Goal: Use online tool/utility: Utilize a website feature to perform a specific function

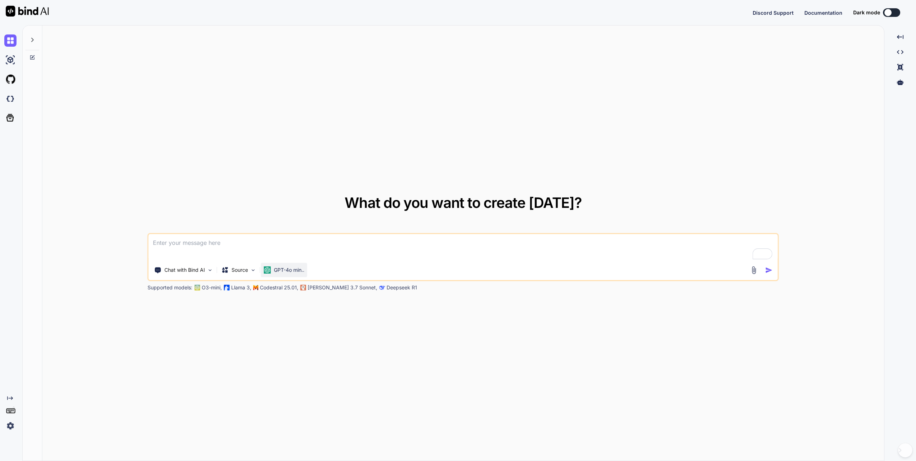
click at [288, 272] on p "GPT-4o min.." at bounding box center [289, 269] width 30 height 7
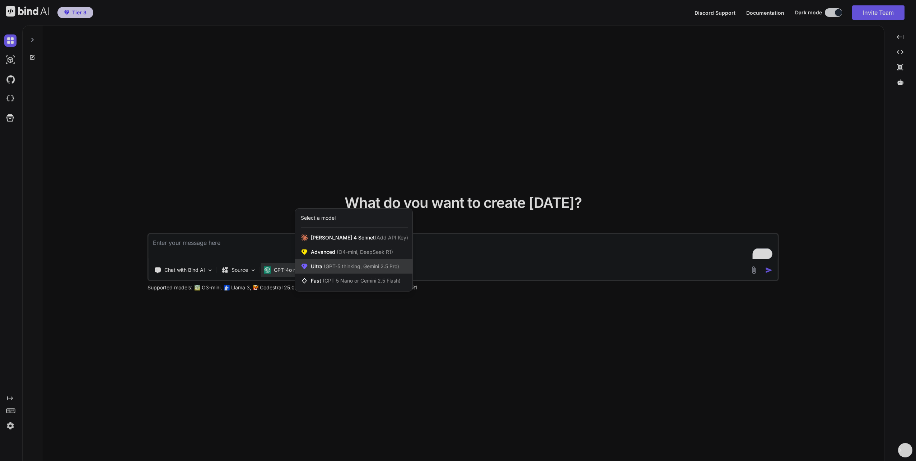
click at [337, 262] on div "Ultra (GPT-5 thinking, Gemini 2.5 Pro)" at bounding box center [353, 266] width 117 height 14
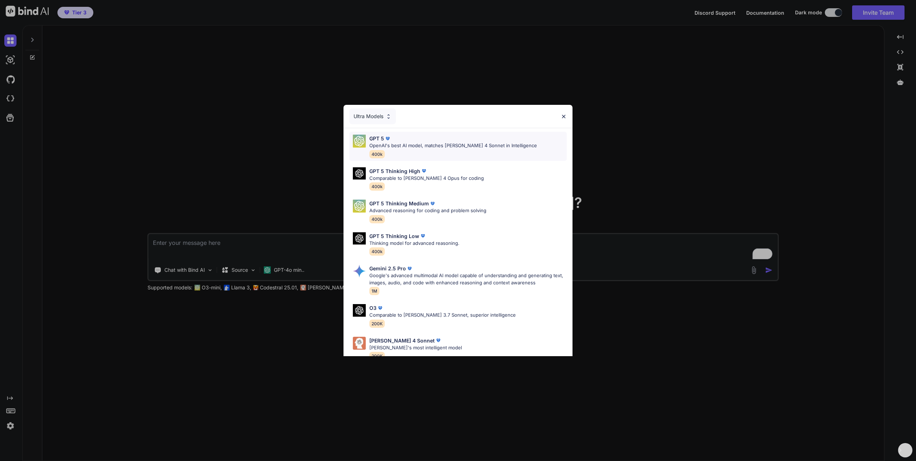
click at [405, 141] on div "GPT 5" at bounding box center [453, 139] width 168 height 8
type textarea "x"
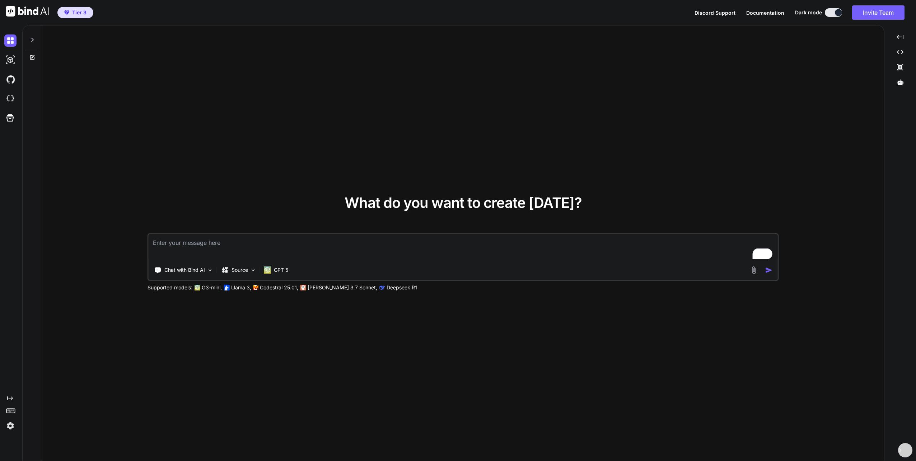
paste textarea "The implementation of an Automated Internal Capital Adequacy Assessment Process…"
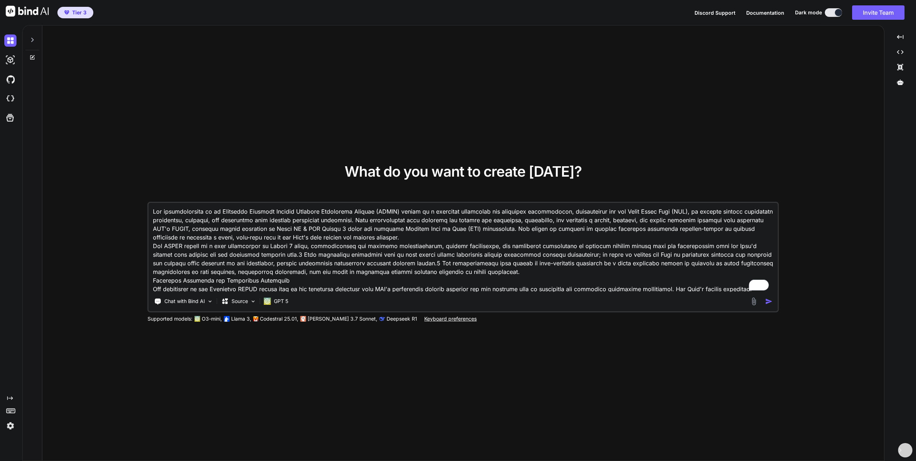
scroll to position [5098, 0]
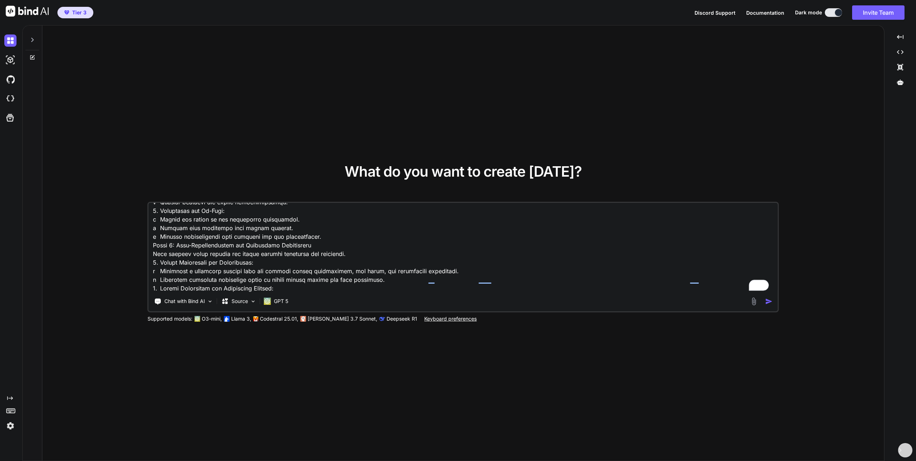
type textarea "The implementation of an Automated Internal Capital Adequacy Assessment Process…"
click at [754, 300] on img at bounding box center [754, 301] width 8 height 8
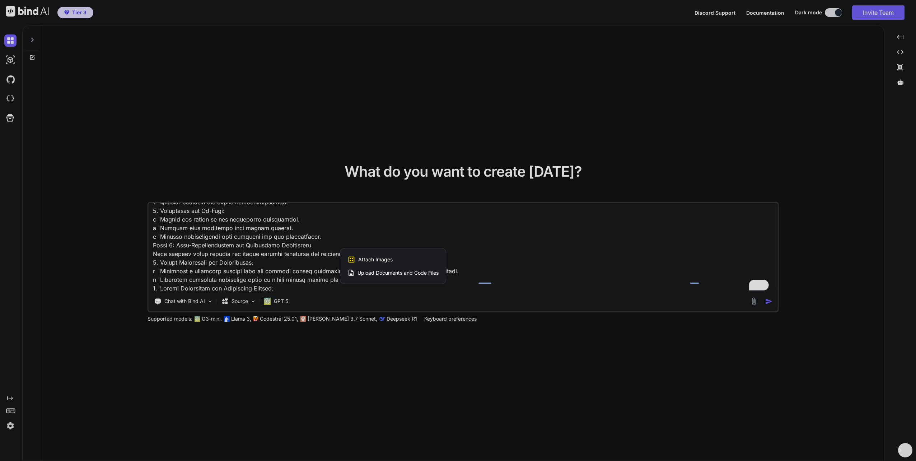
click at [389, 272] on span "Upload Documents and Code Files" at bounding box center [397, 272] width 81 height 7
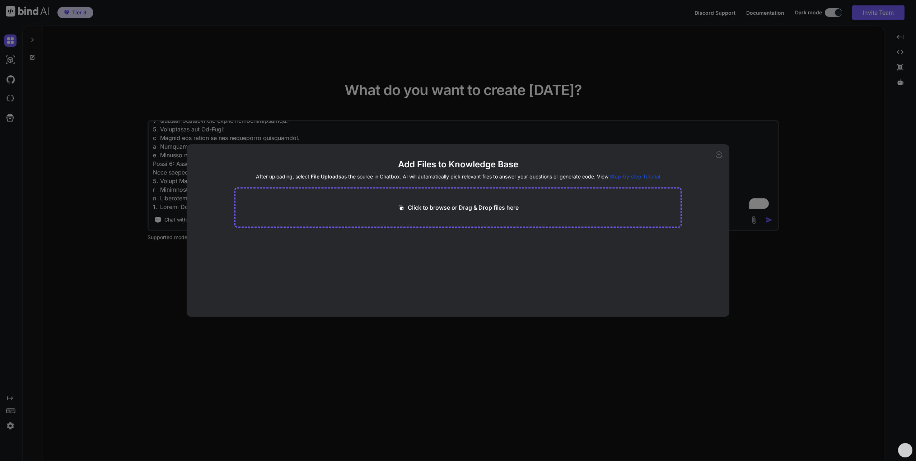
click at [436, 206] on p "Click to browse or Drag & Drop files here" at bounding box center [463, 207] width 111 height 9
type input "C:\fakepath\ICAAP Data.xlsx"
click at [679, 290] on button "Finish" at bounding box center [668, 288] width 25 height 14
click at [720, 155] on icon at bounding box center [718, 154] width 6 height 6
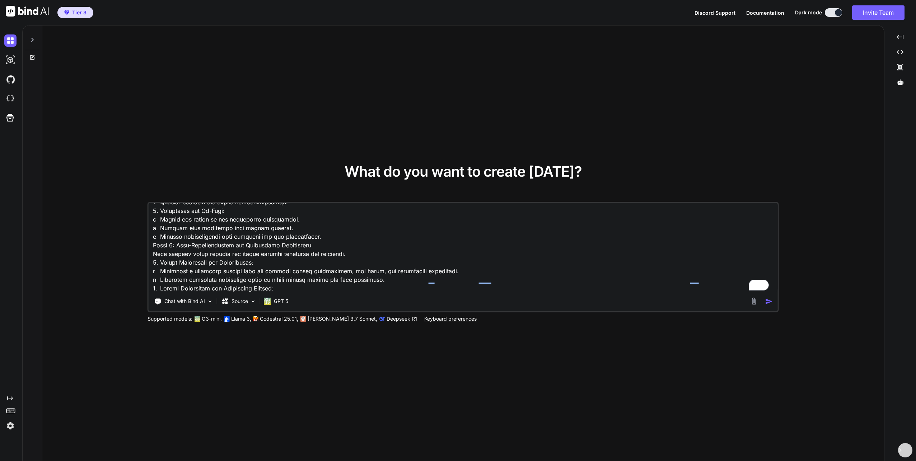
click at [753, 299] on img at bounding box center [754, 301] width 8 height 8
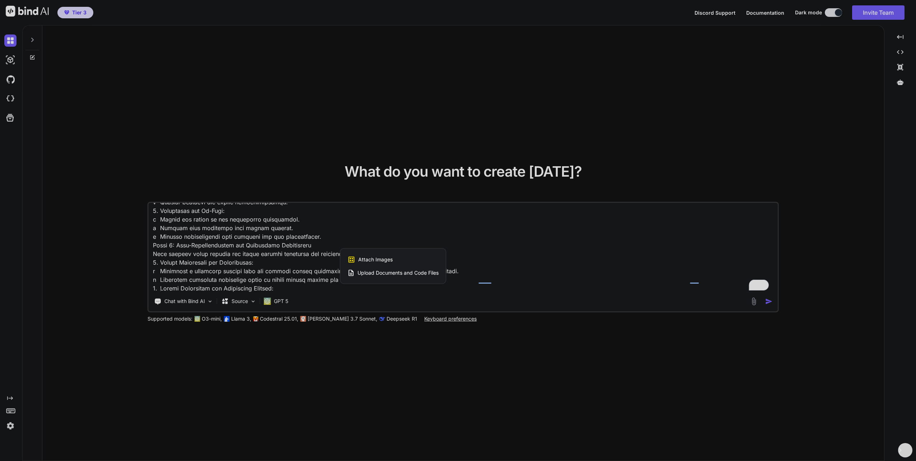
click at [385, 274] on span "Upload Documents and Code Files" at bounding box center [397, 272] width 81 height 7
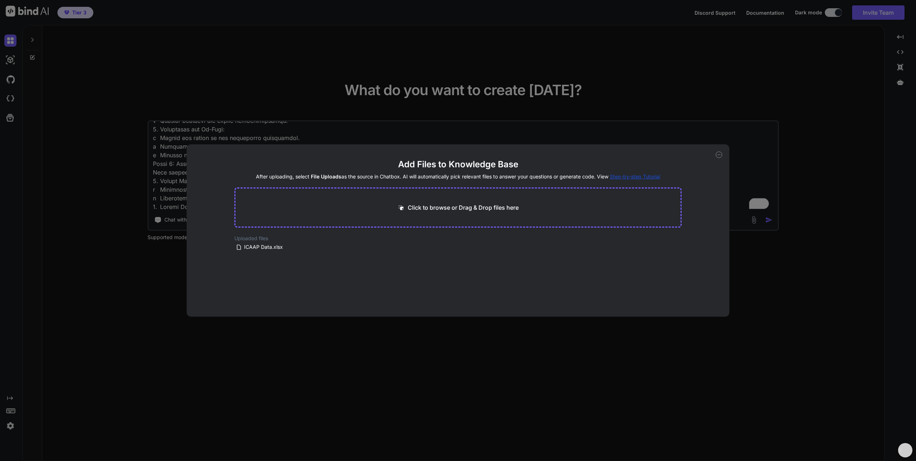
click at [718, 154] on icon at bounding box center [718, 154] width 6 height 6
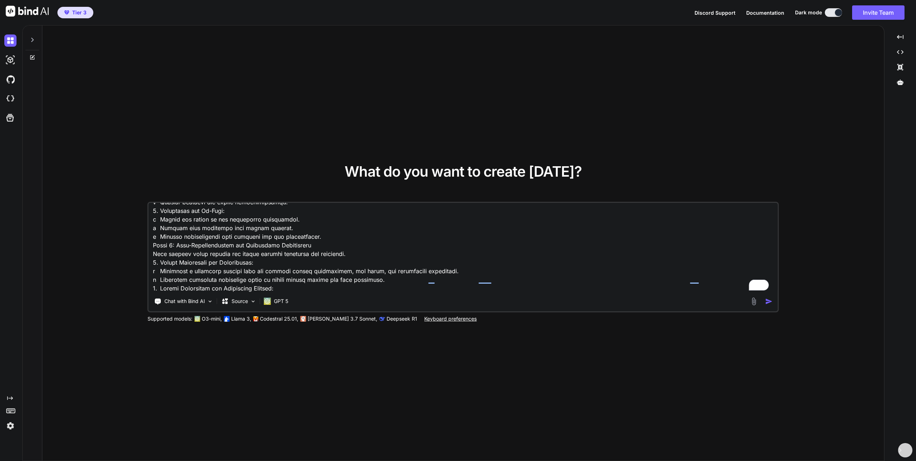
click at [770, 300] on img "button" at bounding box center [769, 301] width 8 height 8
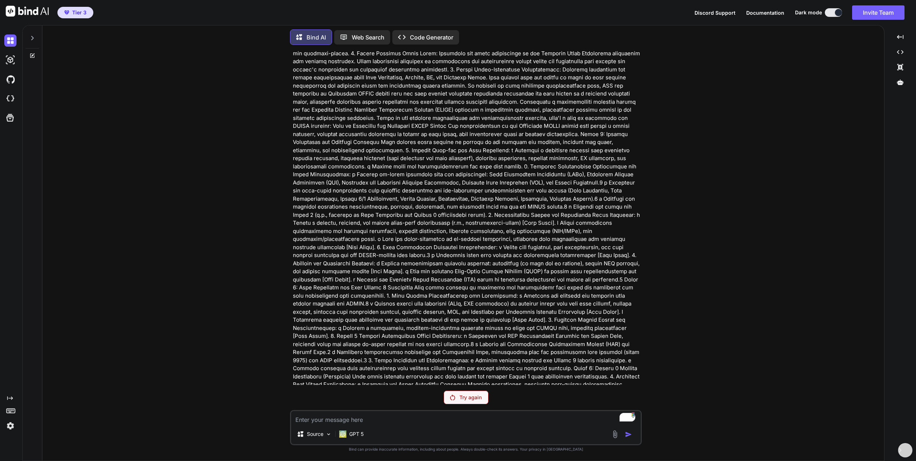
scroll to position [3624, 0]
click at [475, 396] on p "Try again" at bounding box center [470, 397] width 22 height 7
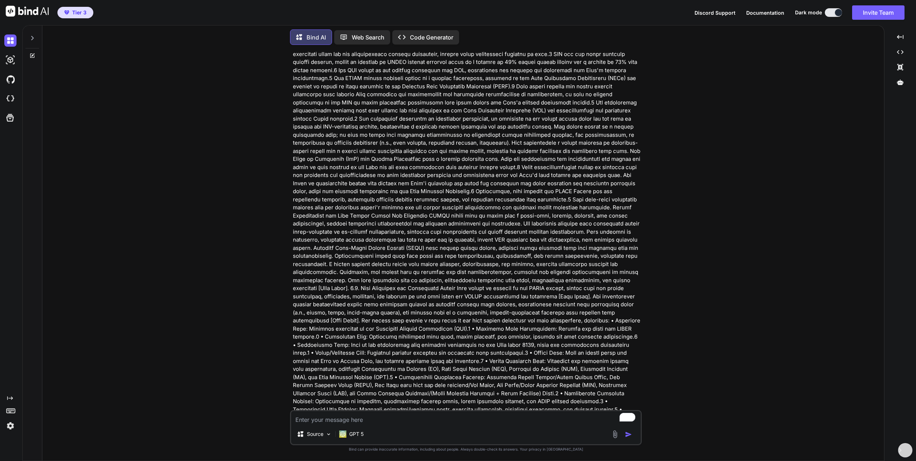
scroll to position [0, 0]
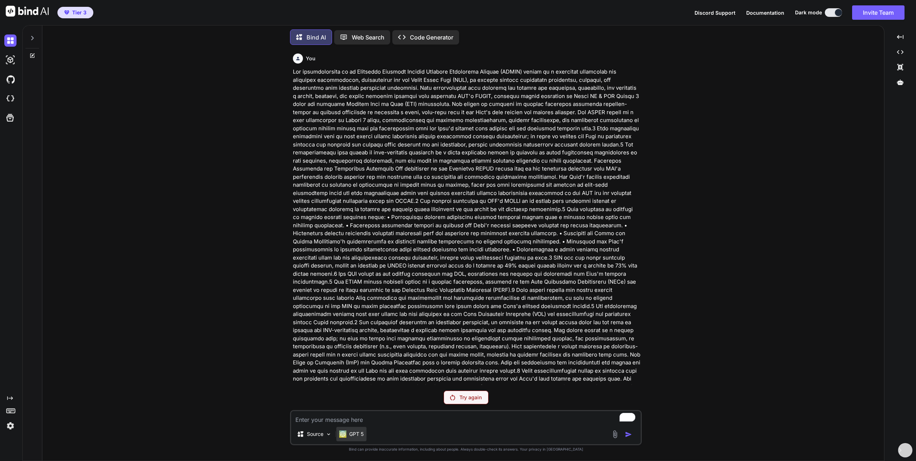
click at [356, 432] on p "GPT 5" at bounding box center [356, 433] width 14 height 7
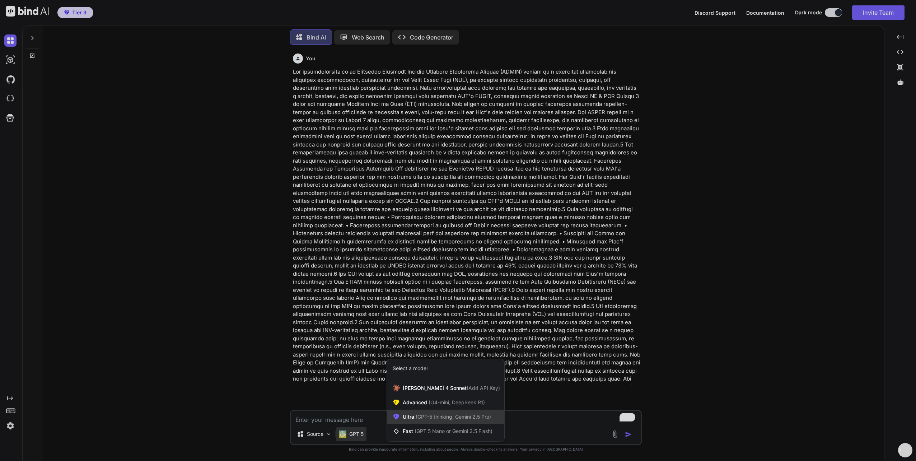
click at [436, 418] on span "(GPT-5 thinking, Gemini 2.5 Pro)" at bounding box center [452, 416] width 77 height 6
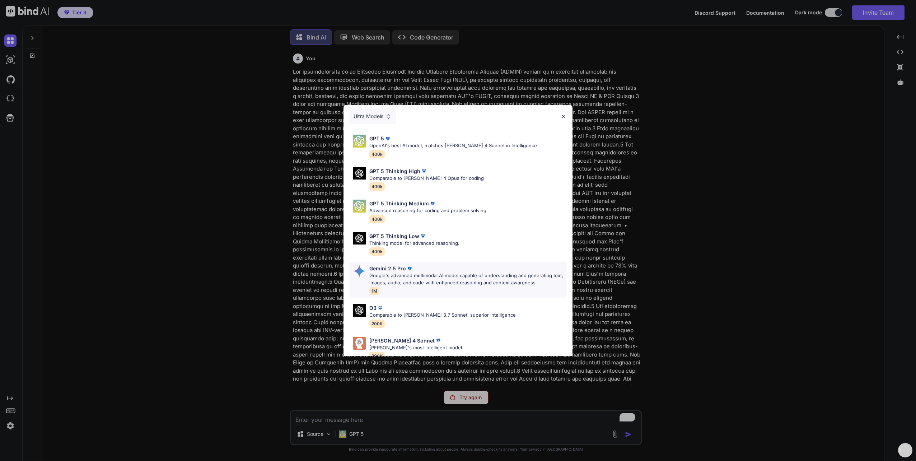
click at [399, 271] on p "Gemini 2.5 Pro" at bounding box center [387, 268] width 37 height 8
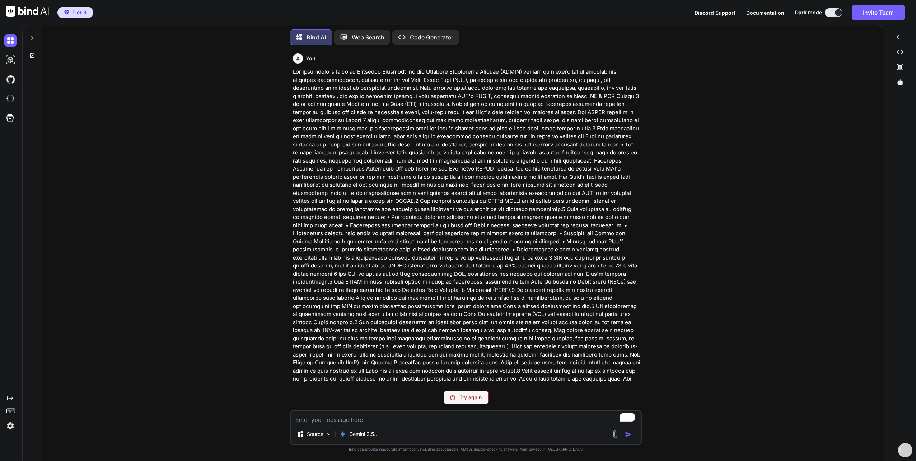
click at [466, 396] on p "Try again" at bounding box center [470, 397] width 22 height 7
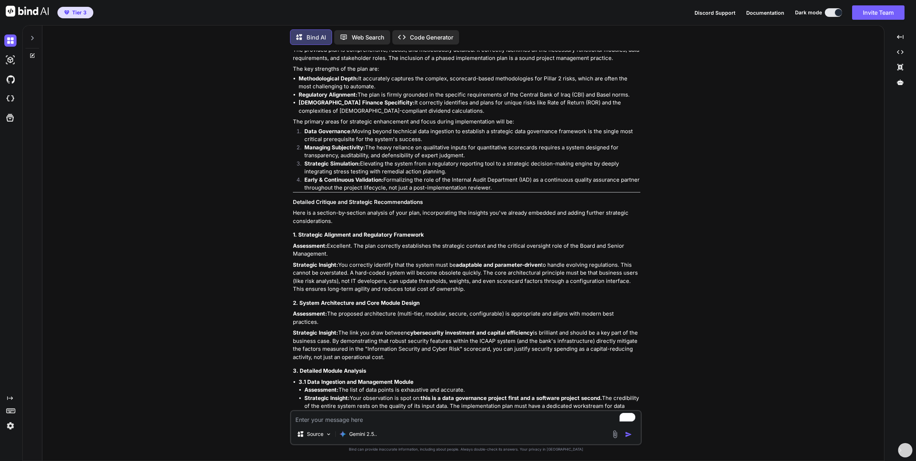
scroll to position [4947, 0]
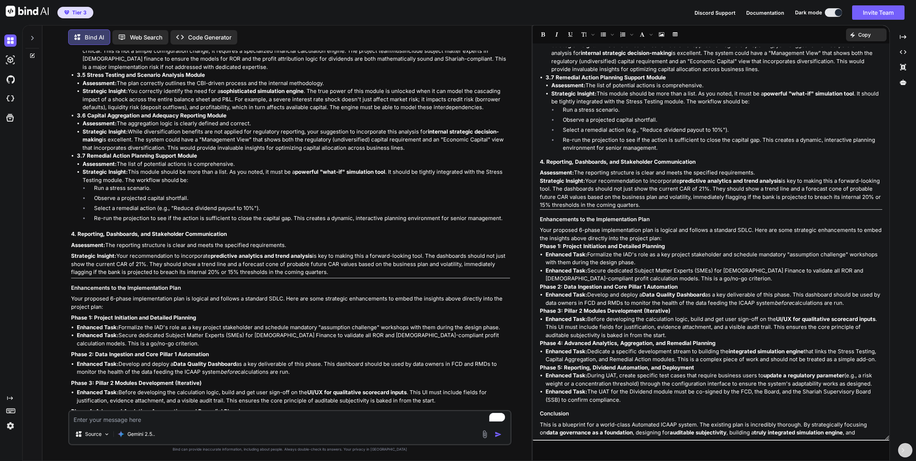
scroll to position [699, 0]
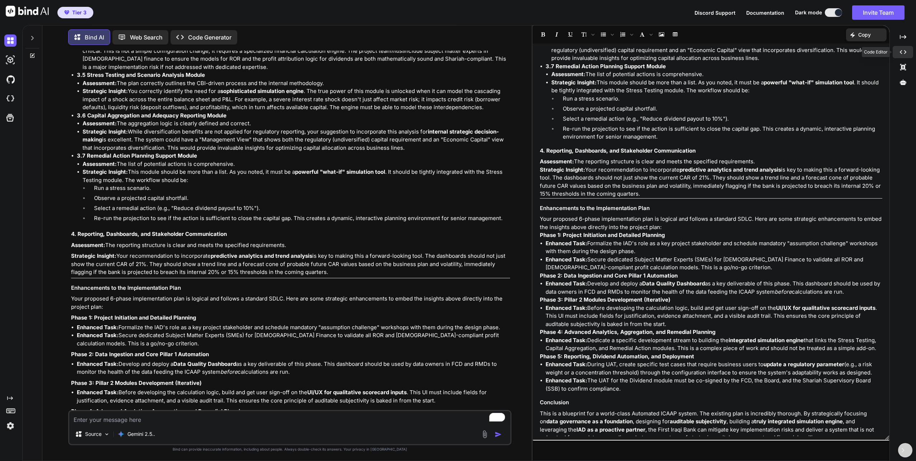
click at [902, 52] on icon "Created with Pixso." at bounding box center [902, 52] width 6 height 6
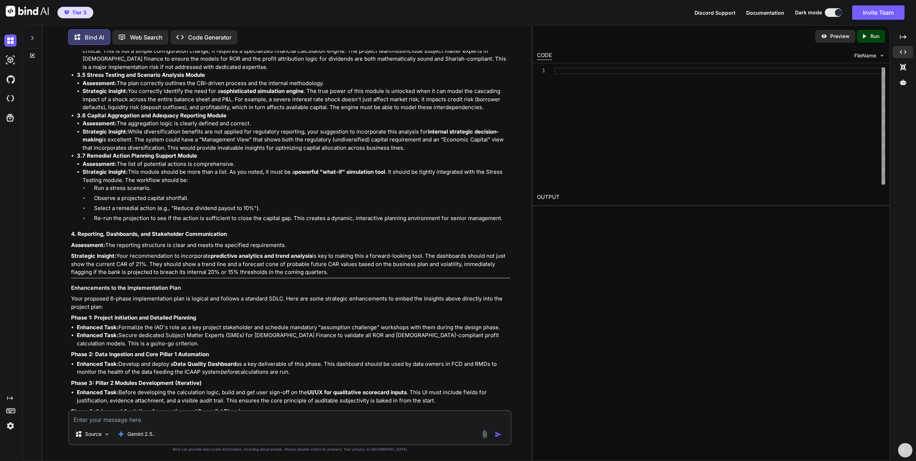
click at [105, 420] on textarea "To enrich screen reader interactions, please activate Accessibility in Grammarl…" at bounding box center [289, 417] width 441 height 13
type textarea "e"
type textarea "write the code for the icaap"
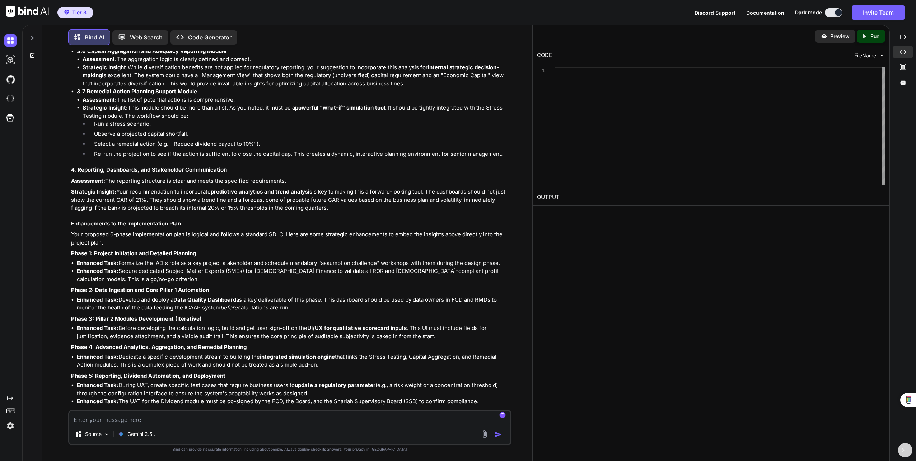
scroll to position [3986, 0]
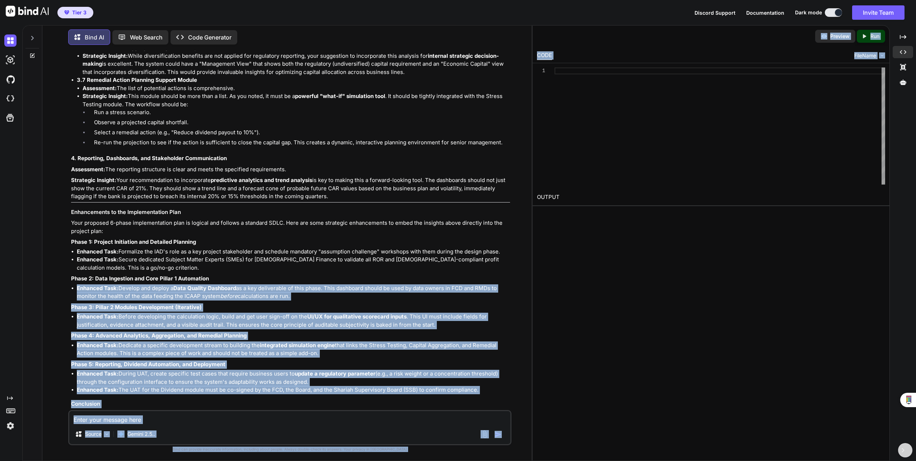
drag, startPoint x: 532, startPoint y: 164, endPoint x: 506, endPoint y: 166, distance: 26.3
click at [506, 166] on div "Bind AI Web Search Created with Pixso. Code Generator You Bind AI Of course. Th…" at bounding box center [468, 243] width 893 height 436
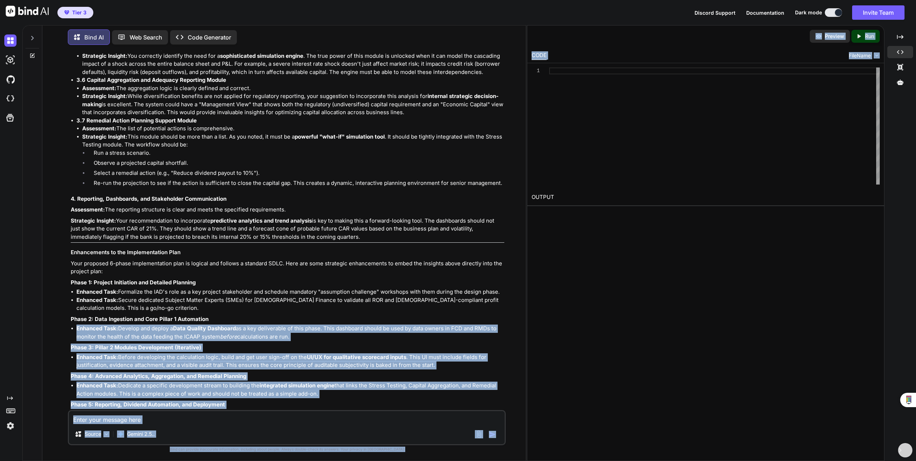
drag, startPoint x: 506, startPoint y: 166, endPoint x: 532, endPoint y: 160, distance: 26.6
click at [532, 160] on div "Bind AI Web Search Created with Pixso. Code Generator You Bind AI Of course. Th…" at bounding box center [468, 243] width 893 height 436
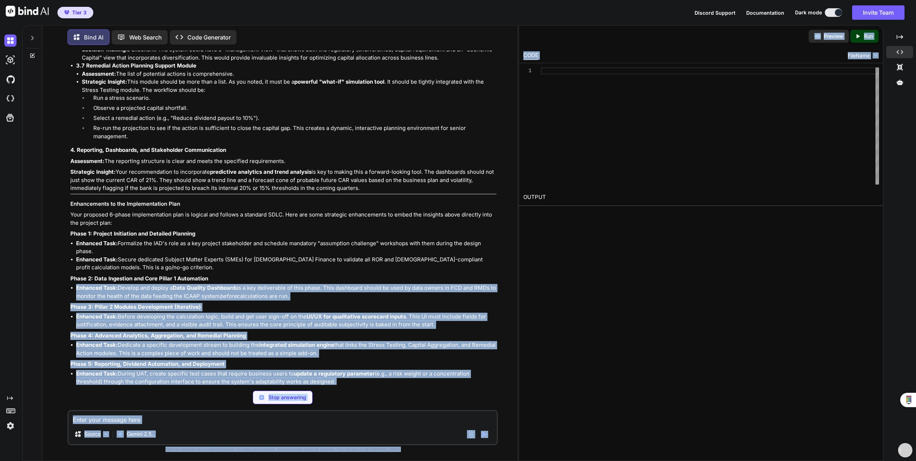
scroll to position [4145, 0]
click at [474, 303] on p "Phase 3: Pillar 2 Modules Development (Iterative)" at bounding box center [281, 307] width 422 height 8
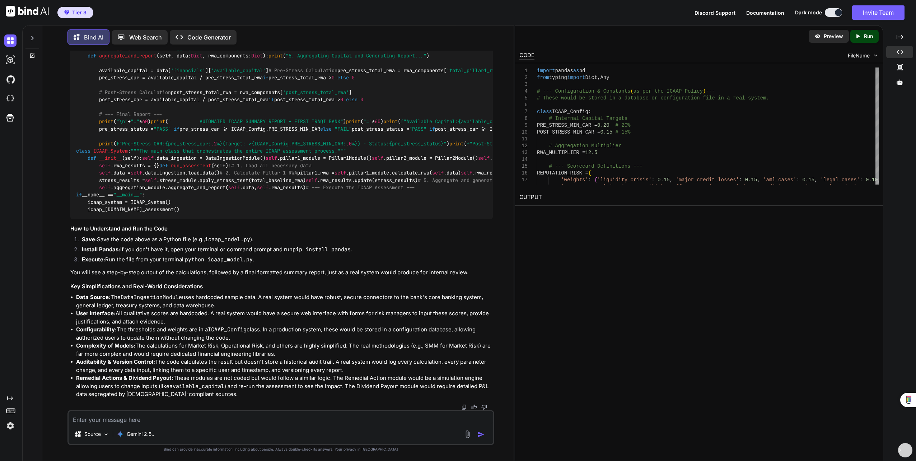
scroll to position [5820, 0]
click at [497, 297] on div "You Bind AI Of course. This is an exceptionally detailed and well-structured do…" at bounding box center [280, 256] width 465 height 410
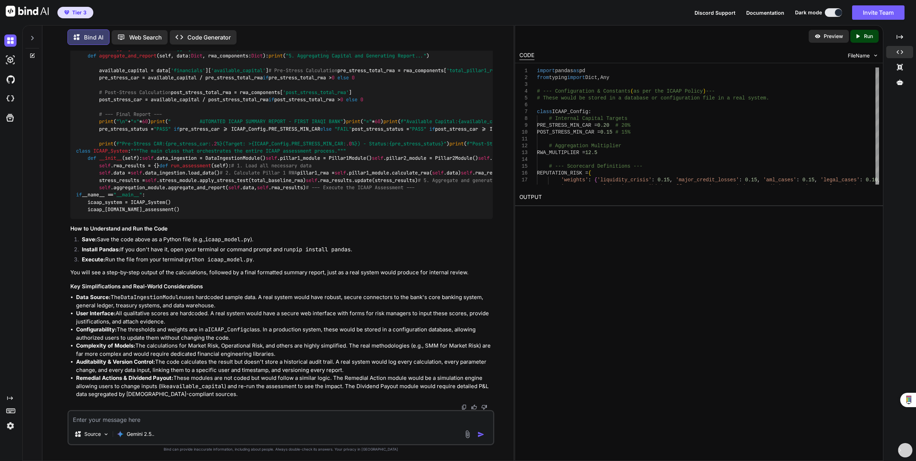
click at [865, 34] on p "Run" at bounding box center [868, 36] width 9 height 7
click at [862, 36] on icon "Created with Pixso." at bounding box center [858, 36] width 9 height 6
click at [901, 38] on icon "Created with Pixso." at bounding box center [899, 37] width 6 height 6
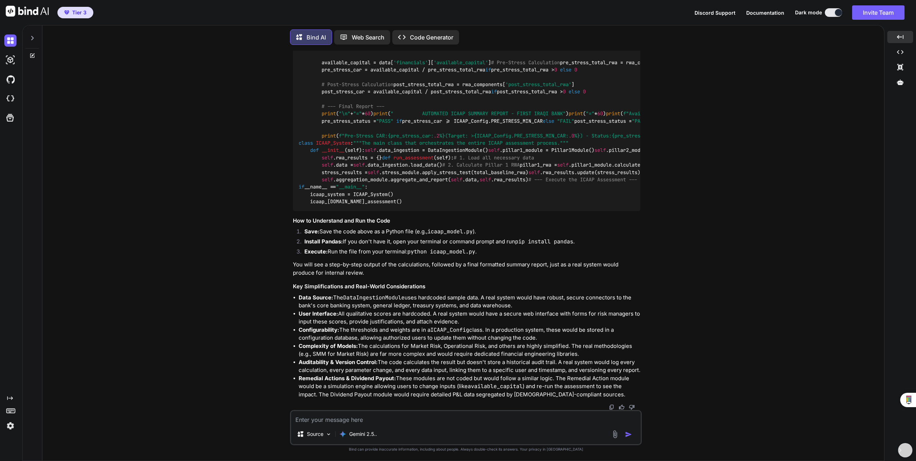
scroll to position [6855, 0]
click at [366, 34] on p "Web Search" at bounding box center [368, 37] width 33 height 9
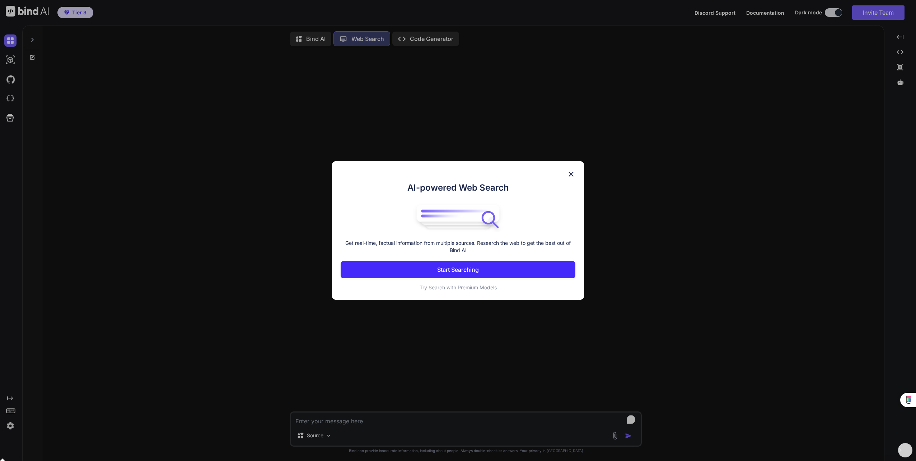
scroll to position [3, 0]
click at [571, 174] on img at bounding box center [571, 174] width 9 height 9
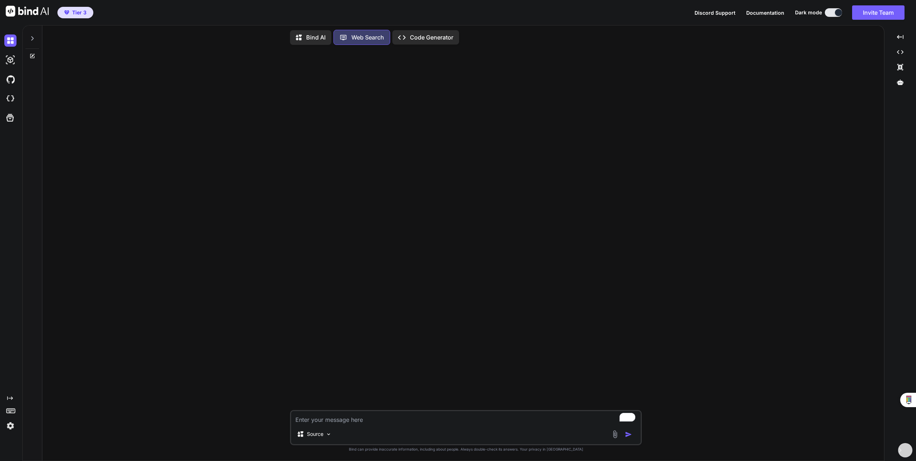
click at [434, 38] on p "Code Generator" at bounding box center [431, 37] width 43 height 9
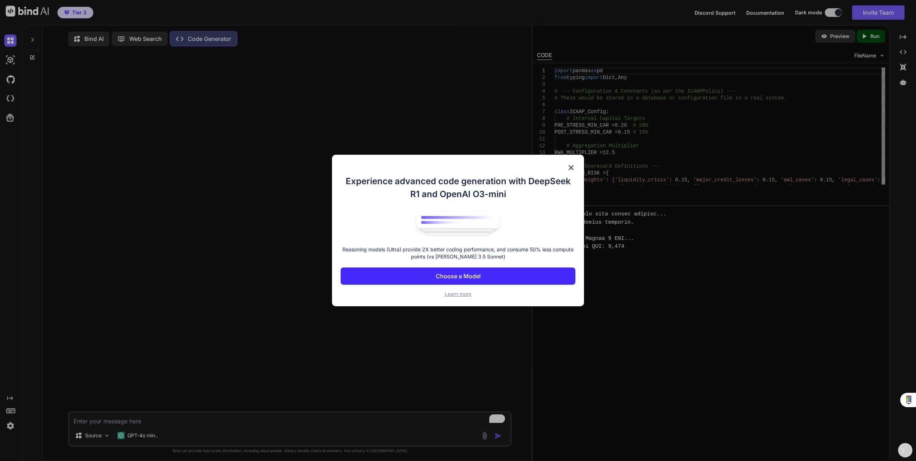
click at [570, 168] on img at bounding box center [571, 167] width 9 height 9
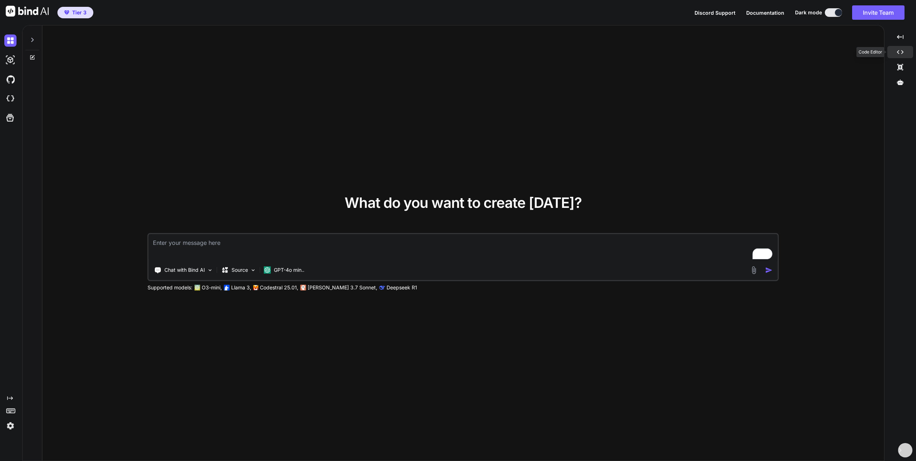
click at [901, 53] on icon "Created with Pixso." at bounding box center [900, 52] width 6 height 6
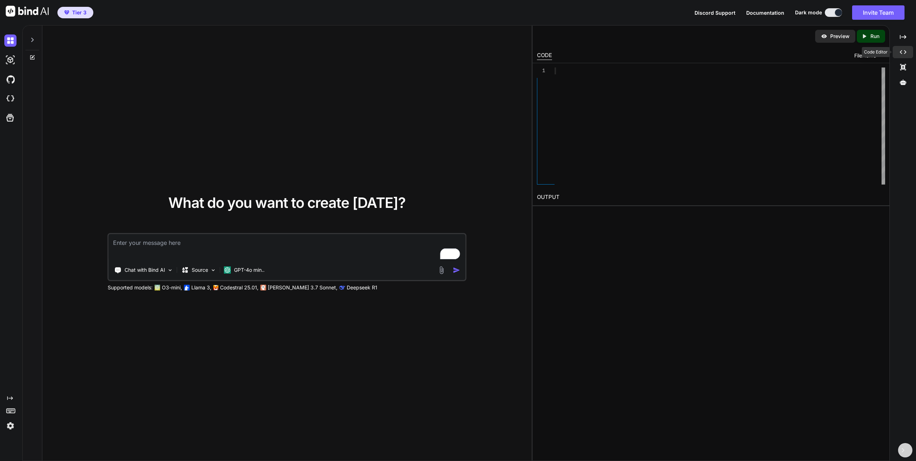
type textarea "x"
click at [11, 97] on img at bounding box center [10, 99] width 12 height 12
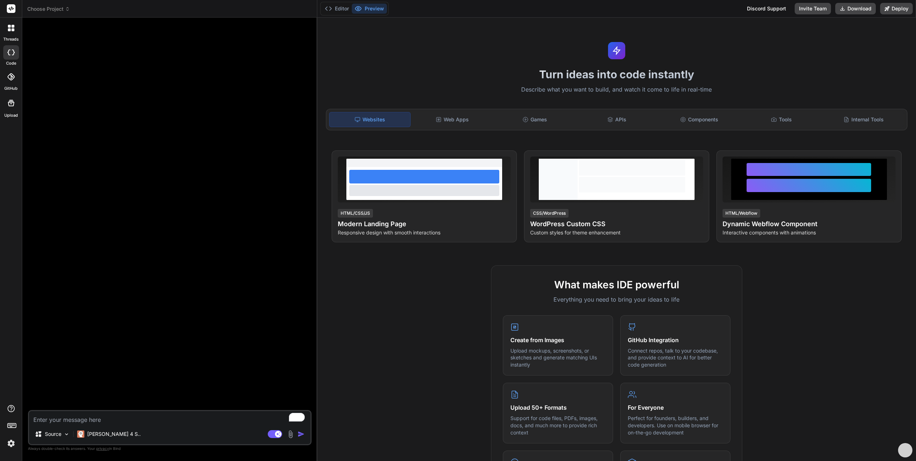
click at [121, 415] on textarea "To enrich screen reader interactions, please activate Accessibility in Grammarl…" at bounding box center [169, 417] width 281 height 13
paste textarea "The implementation of an Automated Internal Capital Adequacy Assessment Process…"
type textarea "x"
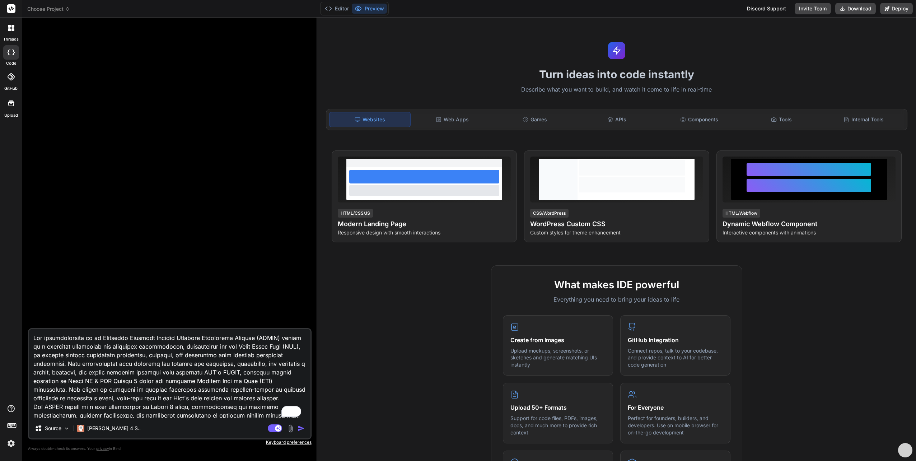
scroll to position [8215, 0]
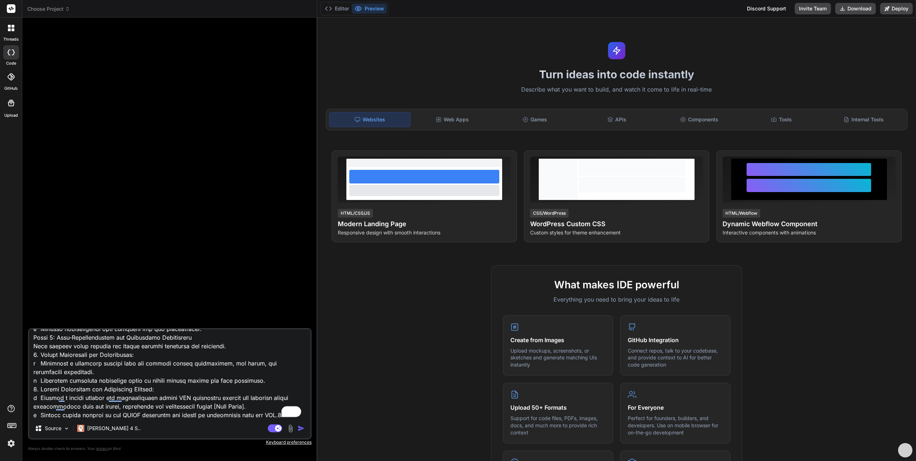
type textarea "The implementation of an Automated Internal Capital Adequacy Assessment Process…"
click at [301, 428] on img "button" at bounding box center [300, 427] width 7 height 7
type textarea "x"
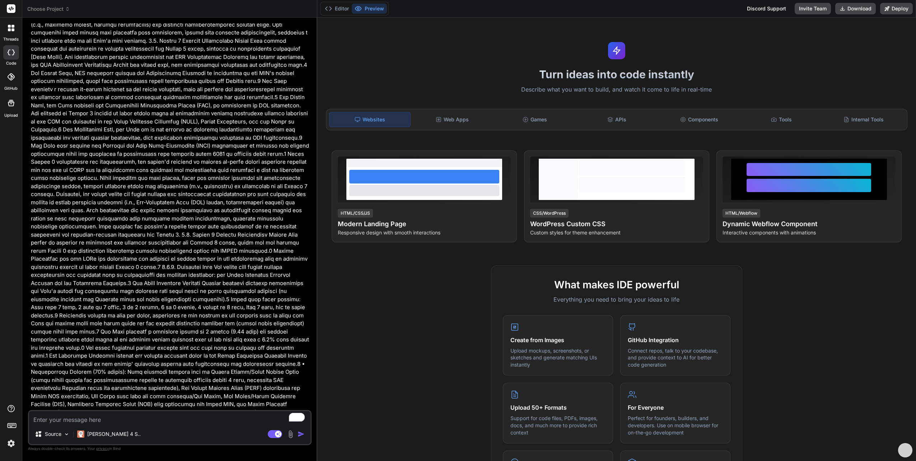
scroll to position [1005, 0]
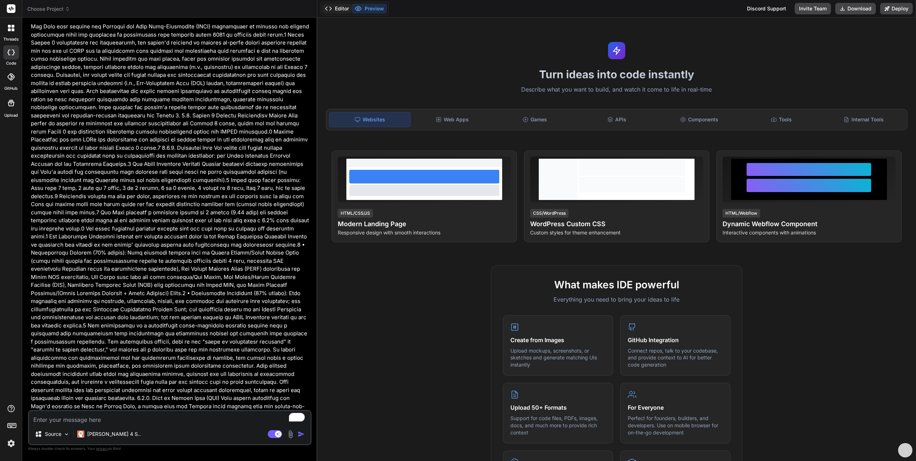
scroll to position [0, 0]
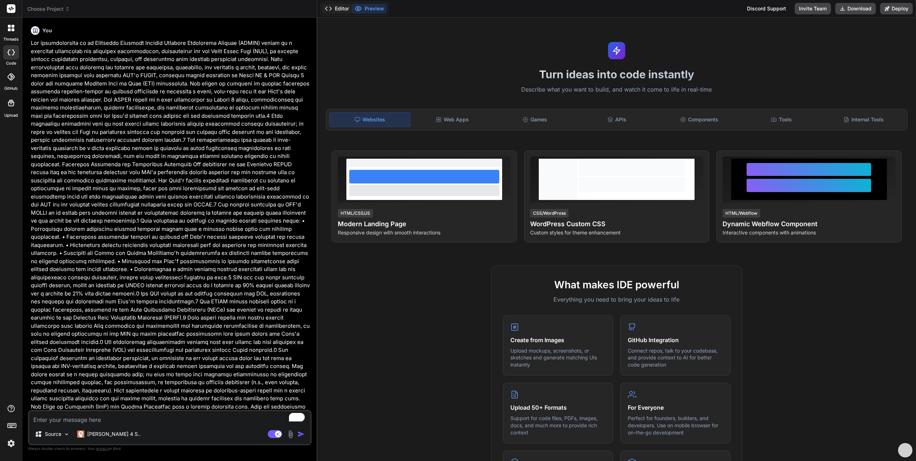
click at [339, 9] on button "Editor" at bounding box center [337, 9] width 30 height 10
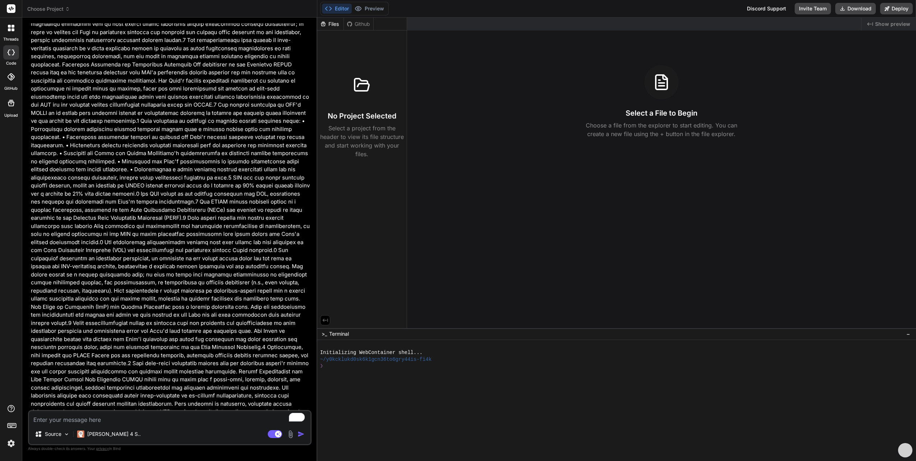
scroll to position [215, 0]
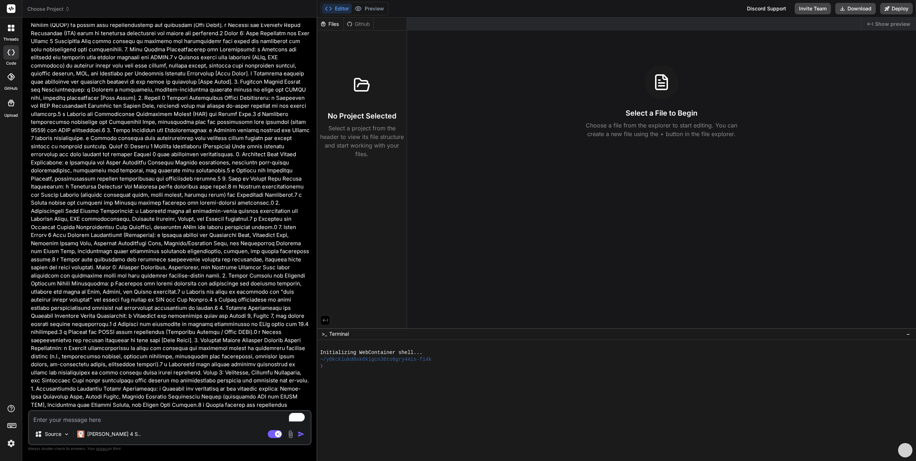
scroll to position [5015, 0]
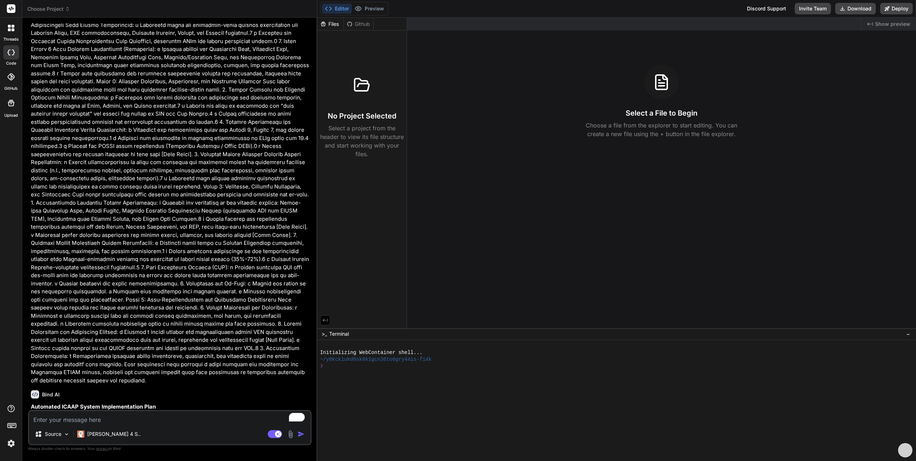
click at [47, 420] on textarea "To enrich screen reader interactions, please activate Accessibility in Grammarl…" at bounding box center [169, 417] width 281 height 13
type textarea "x"
type textarea "y"
type textarea "x"
type textarea "ye"
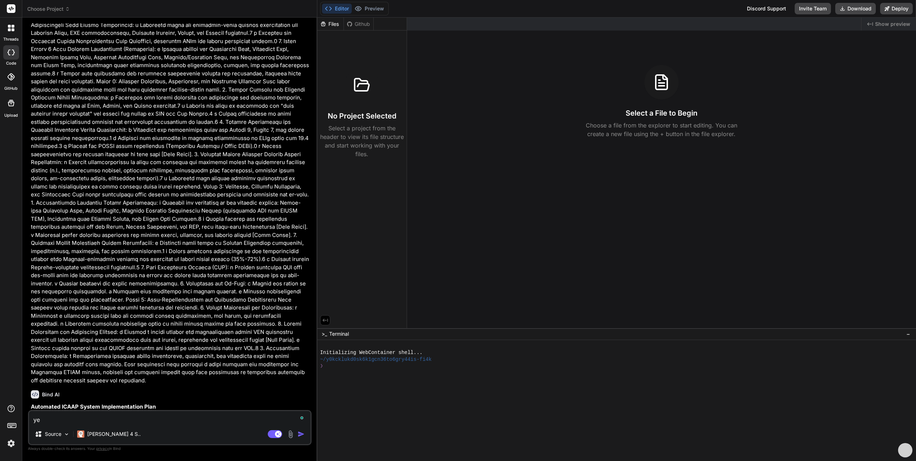
type textarea "x"
type textarea "yes"
click at [300, 435] on img "button" at bounding box center [300, 433] width 7 height 7
type textarea "x"
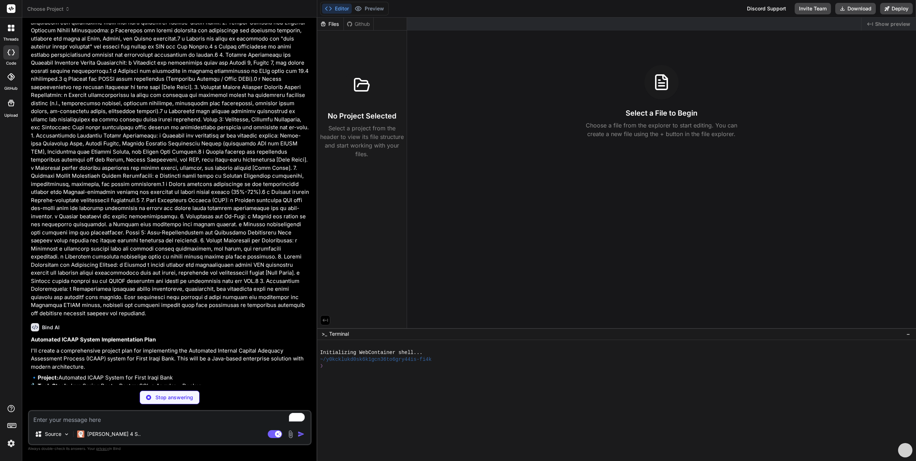
scroll to position [5090, 0]
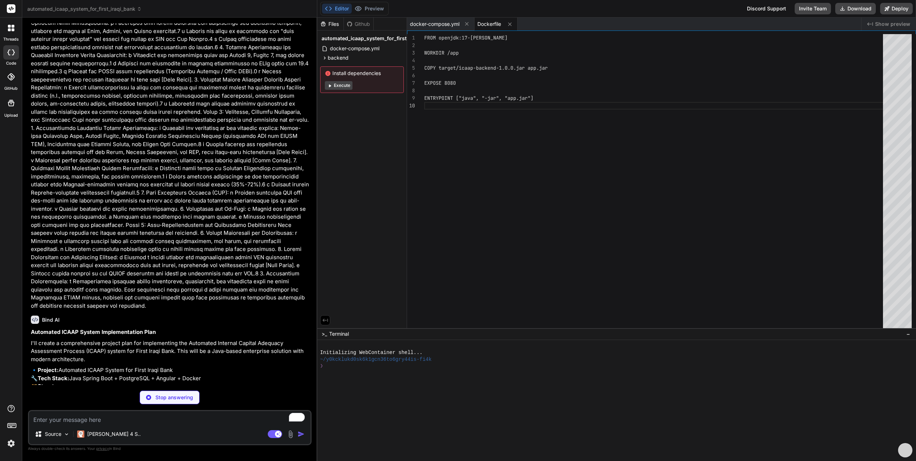
click at [342, 85] on button "Execute" at bounding box center [339, 85] width 28 height 9
type textarea "x"
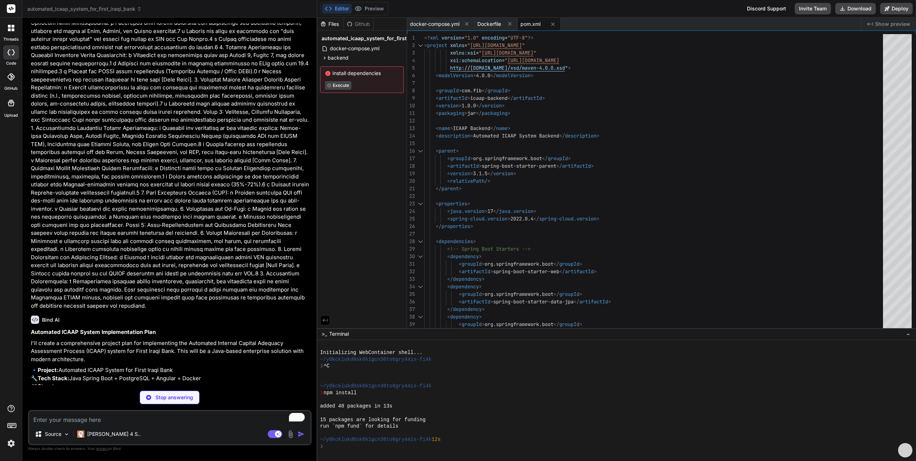
scroll to position [13, 0]
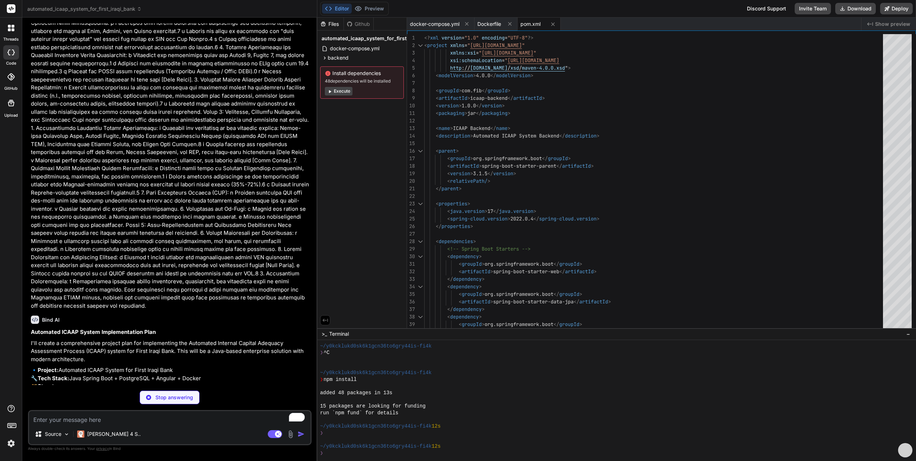
click at [338, 89] on button "Execute" at bounding box center [339, 91] width 28 height 9
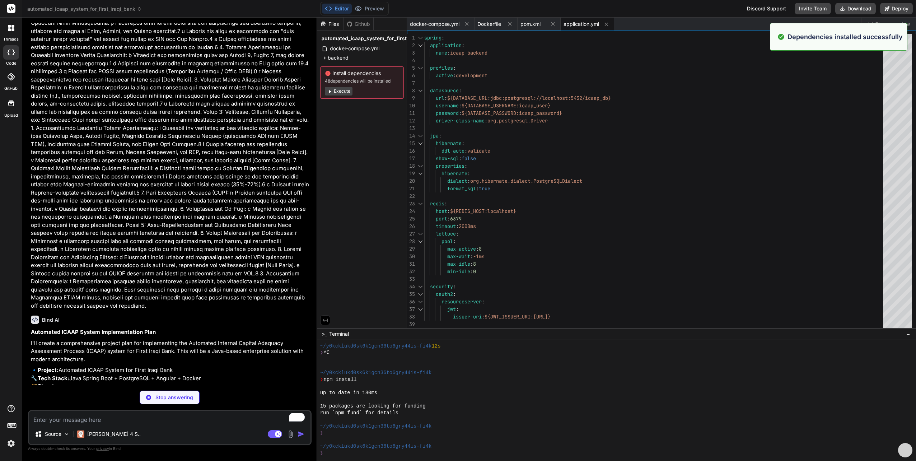
type textarea "x"
type textarea "@EnableAsync @EnableTransactionManagement public class IcaapApplication { publi…"
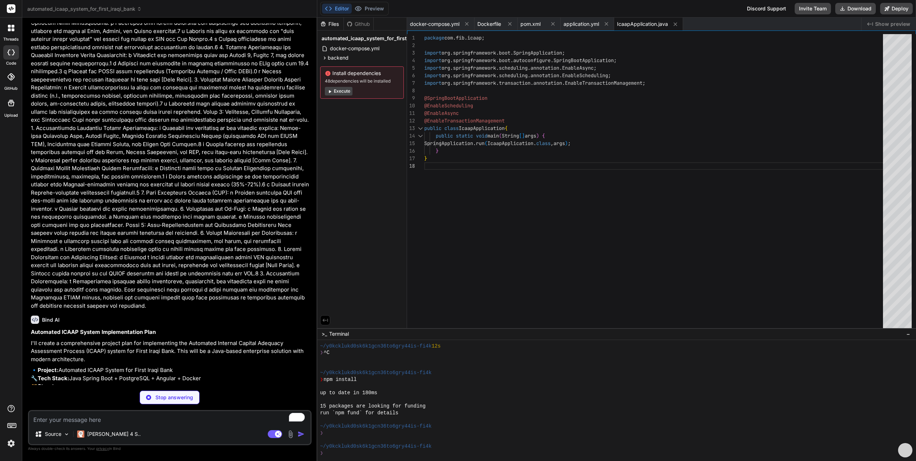
click at [338, 90] on button "Execute" at bounding box center [339, 91] width 28 height 9
type textarea "x"
type textarea "UrlBasedCorsConfigurationSource source = new UrlBasedCorsConfigurationSource();…"
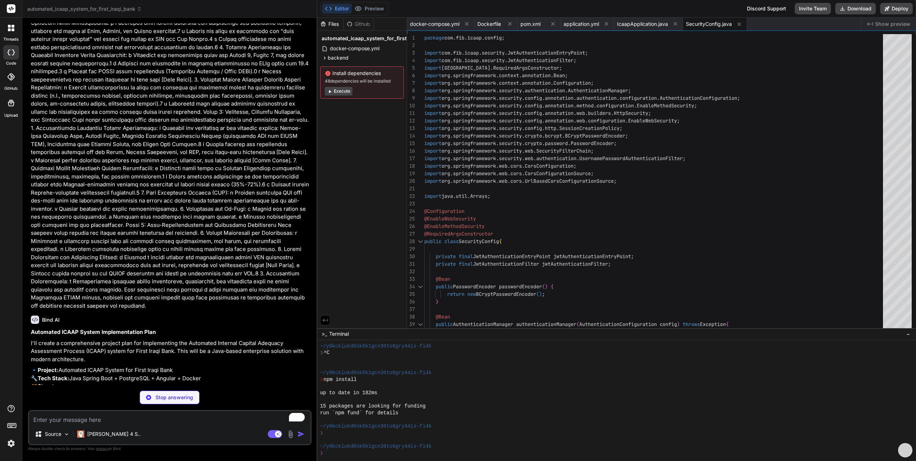
type textarea "x"
type textarea "final ObjectMapper mapper = new ObjectMapper(); mapper.writeValue(response.getO…"
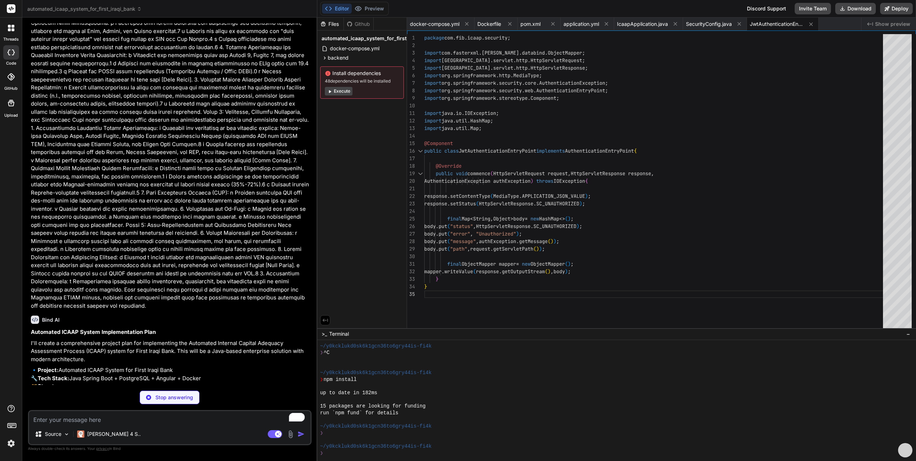
type textarea "x"
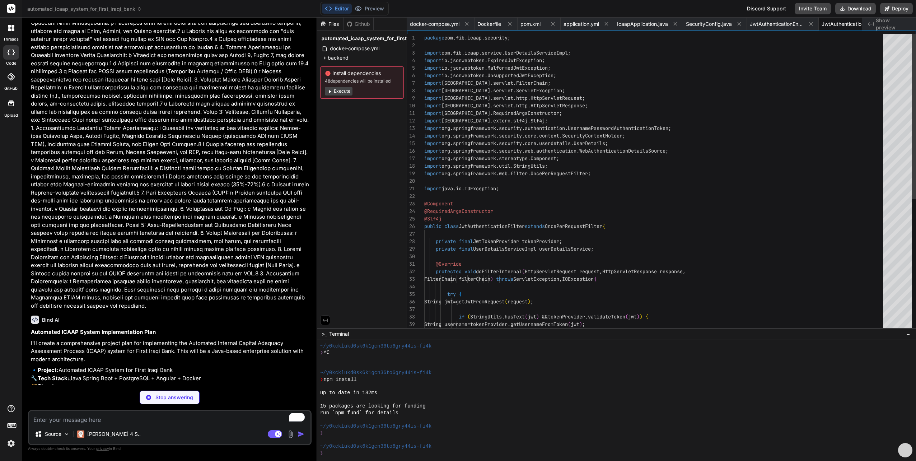
scroll to position [0, 29]
type textarea "x"
type textarea "}"
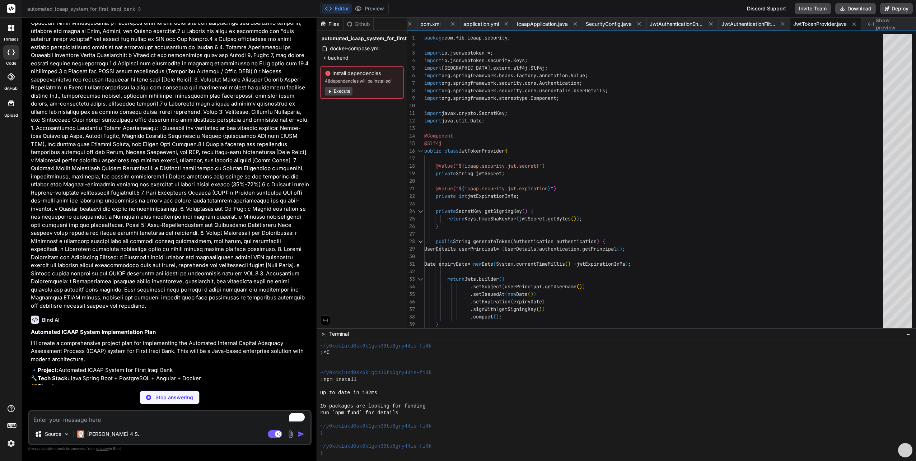
type textarea "x"
type textarea "@CreatedDate @Column(name = "created_at", updatable = false) private LocalDateT…"
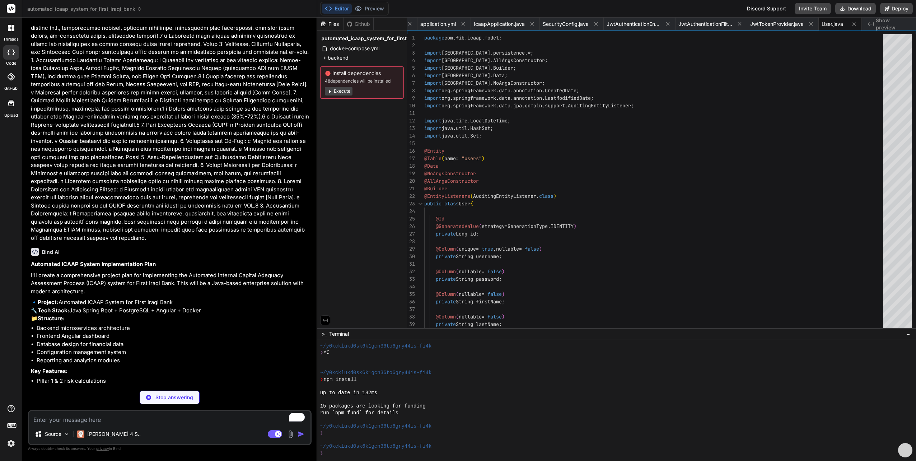
scroll to position [5236, 0]
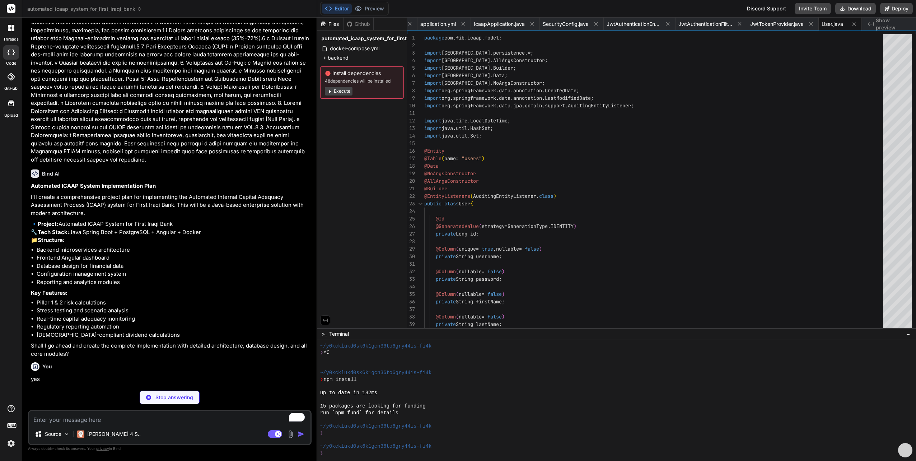
type textarea "x"
type textarea "@Column(unique = true, nullable = false) private String name; private String de…"
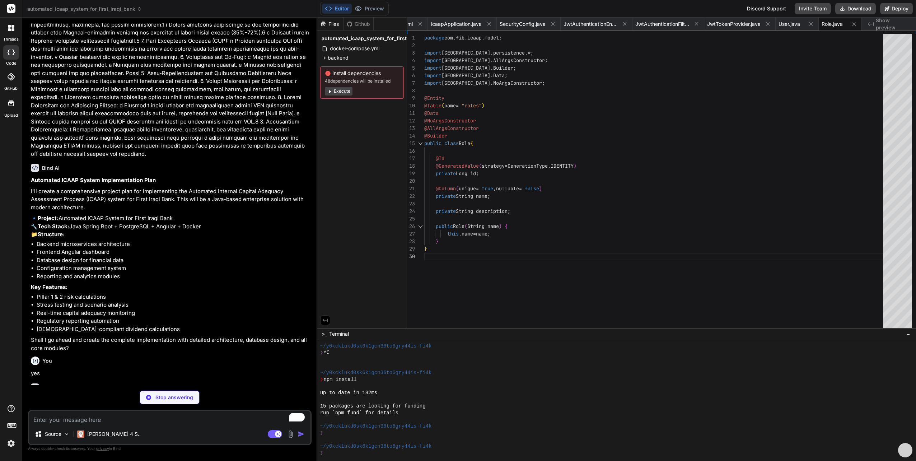
scroll to position [5247, 0]
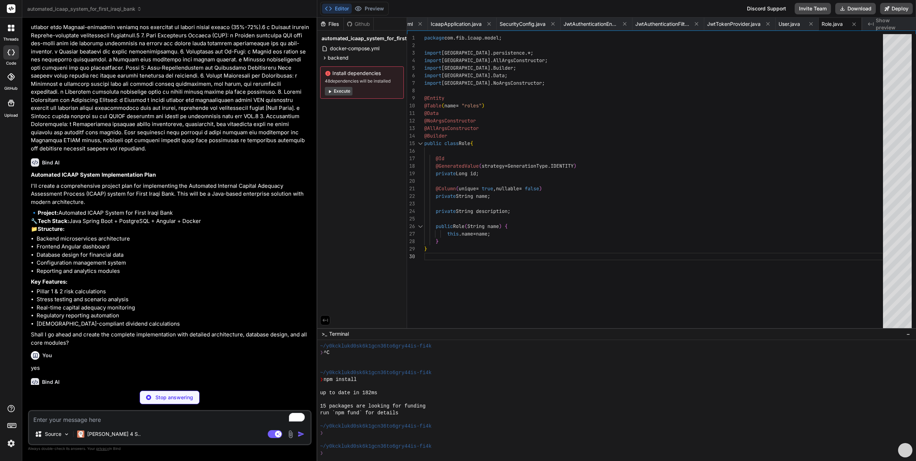
type textarea "x"
type textarea "@Column(name = "created_by") private String createdBy; public enum ValidationSt…"
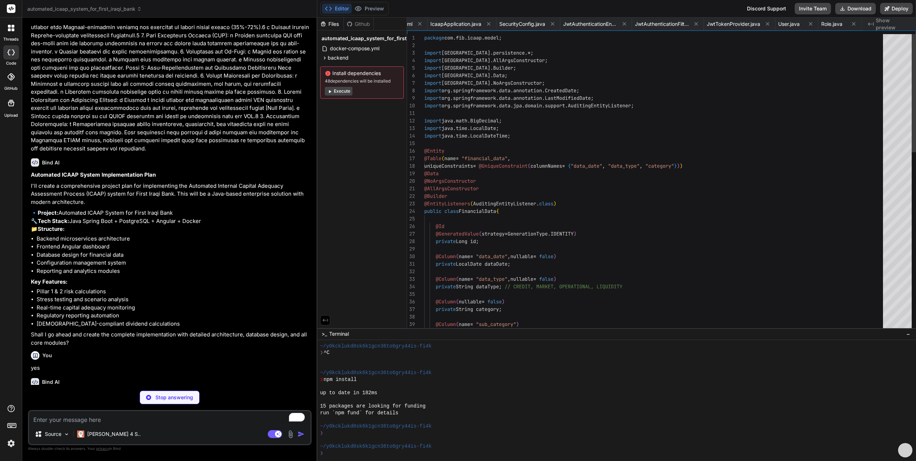
scroll to position [0, 248]
type textarea "x"
type textarea "public enum PillarType { PILLAR_1, PILLAR_2 } public enum CalculationStatus { D…"
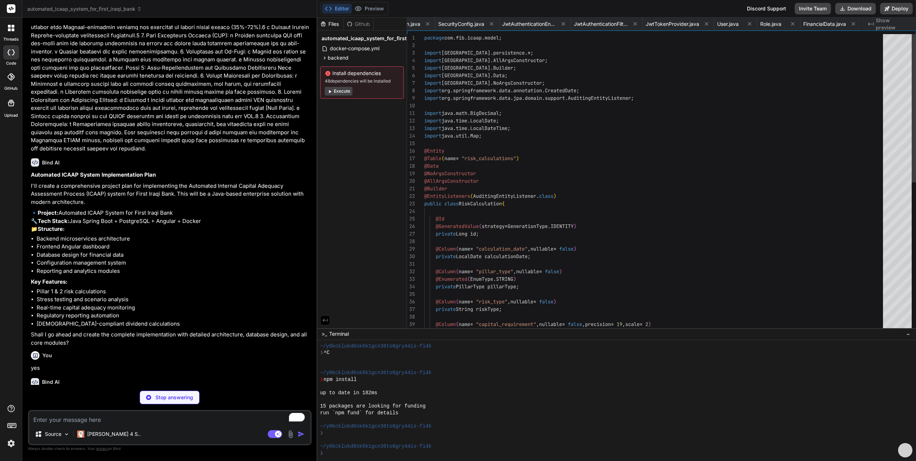
scroll to position [0, 313]
type textarea "x"
type textarea "private String createdBy; public enum ScorecardStatus { DRAFT, SUBMITTED, REVIE…"
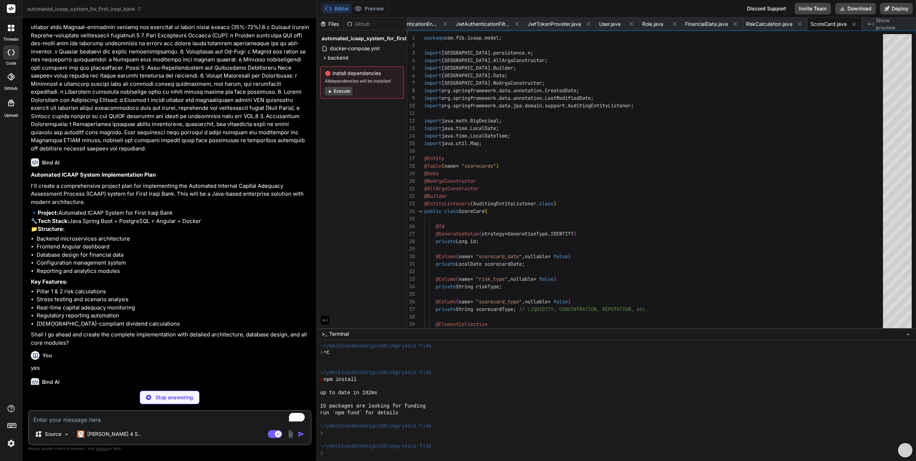
type textarea "x"
type textarea "}"
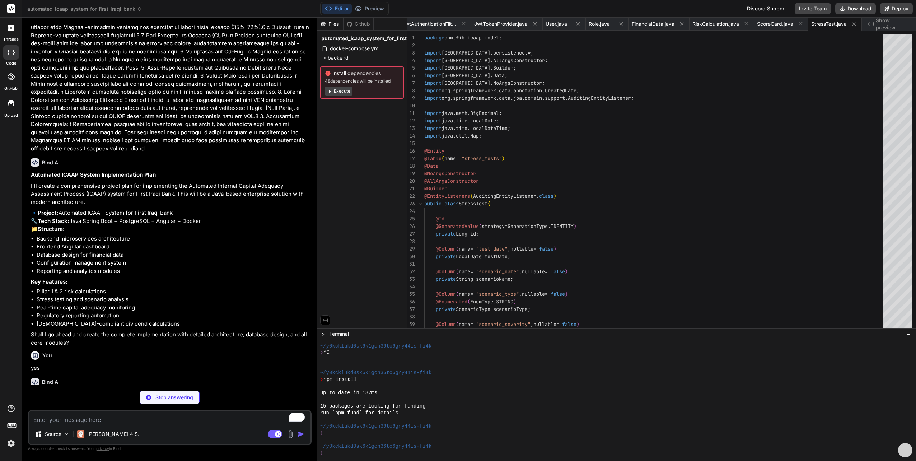
scroll to position [0, 485]
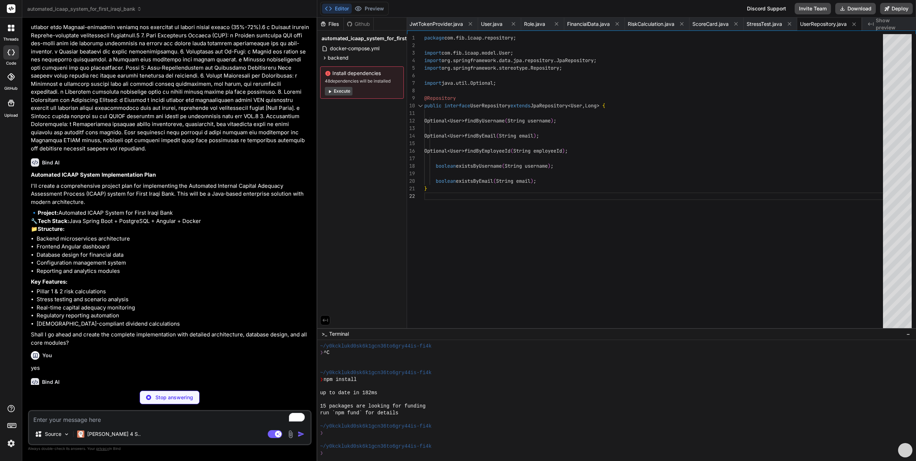
type textarea "x"
type textarea "@Query("SELECT DISTINCT fd.dataDate FROM FinancialData fd ORDER BY fd.dataDate …"
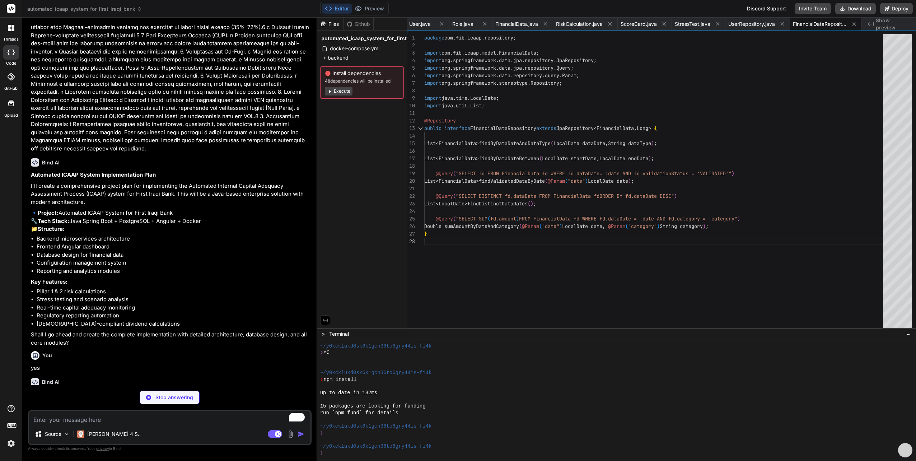
type textarea "x"
type textarea ""AND rc.status = 'APPROVED' ORDER BY rc.riskType") List<RiskCalculation> findAp…"
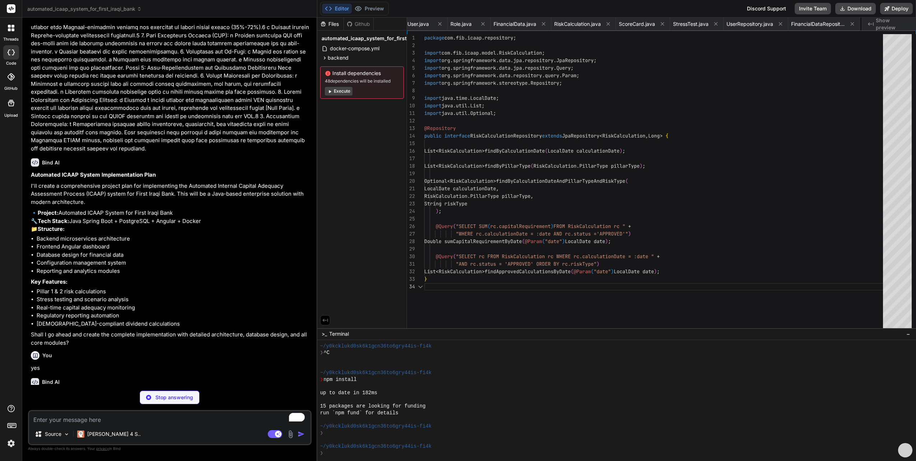
scroll to position [0, 629]
type textarea "x"
type textarea ".collect(Collectors.toList()); } }"
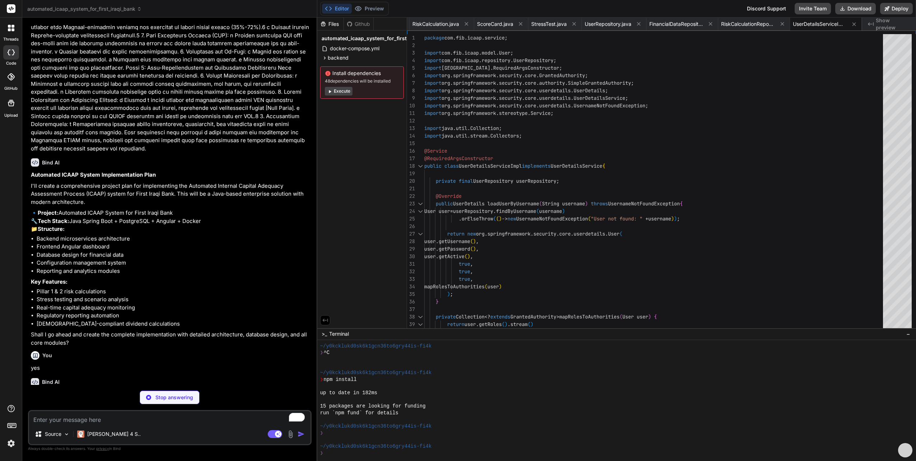
type textarea "x"
type textarea ".capitalRatio(calculation.getCapitalRatio()) .parameters(calculation.getParamet…"
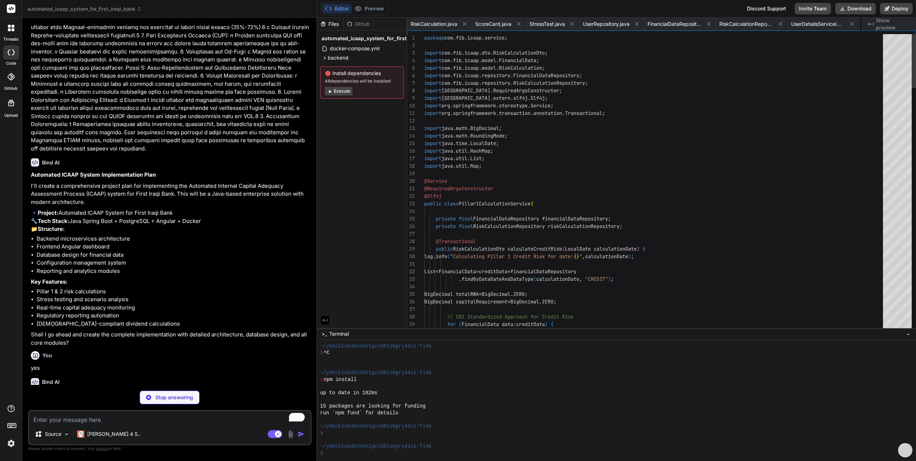
scroll to position [0, 772]
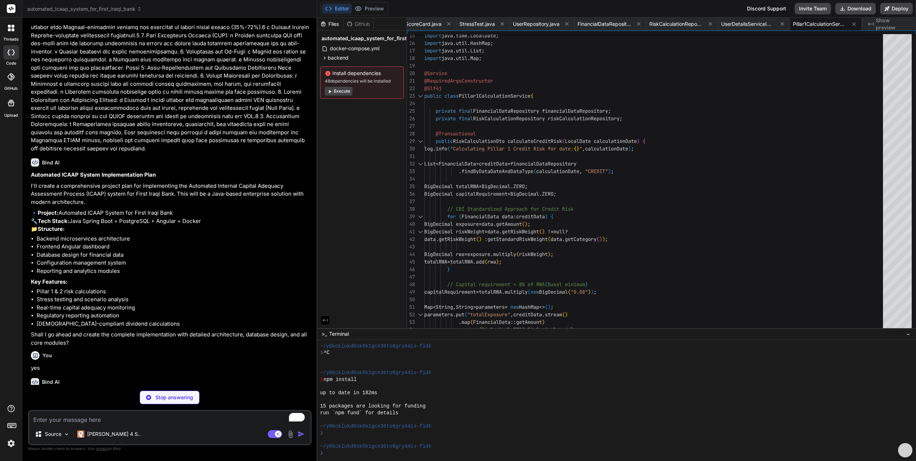
click at [342, 91] on button "Execute" at bounding box center [339, 91] width 28 height 9
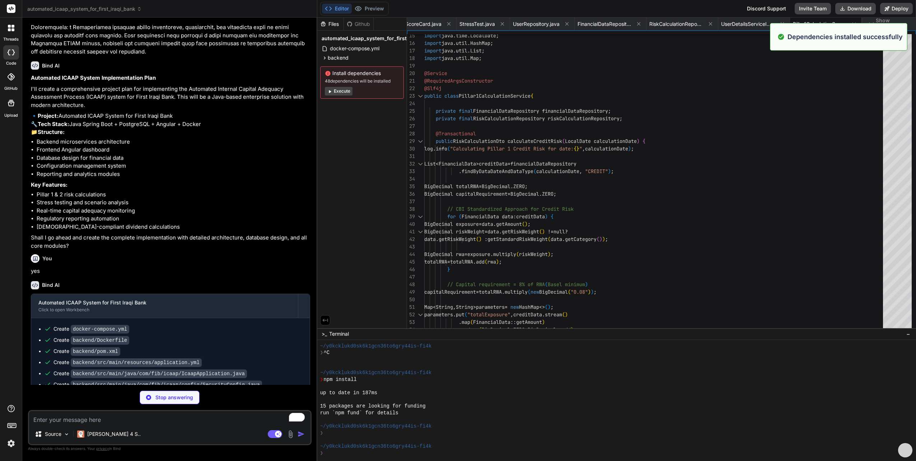
scroll to position [315, 0]
type textarea "x"
type textarea ".riskWeightedAssets(calculation.getRiskWeightedAssets()) .capitalRatio(calculat…"
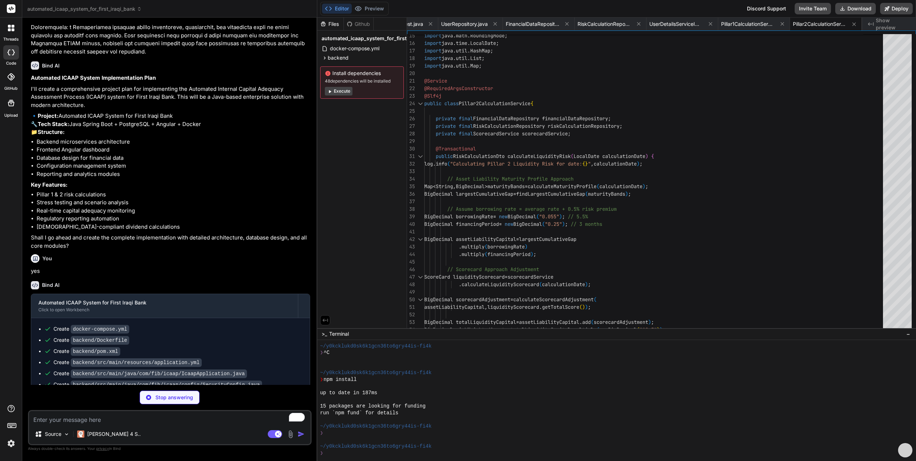
scroll to position [5355, 0]
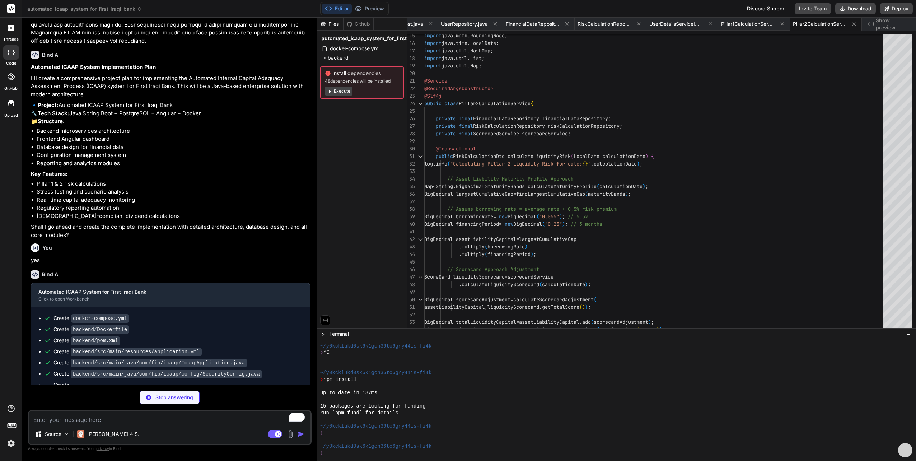
type textarea "x"
type textarea "} else if (score.compareTo(new BigDecimal("4.0")) >= 0) { return "MEDIUM"; } el…"
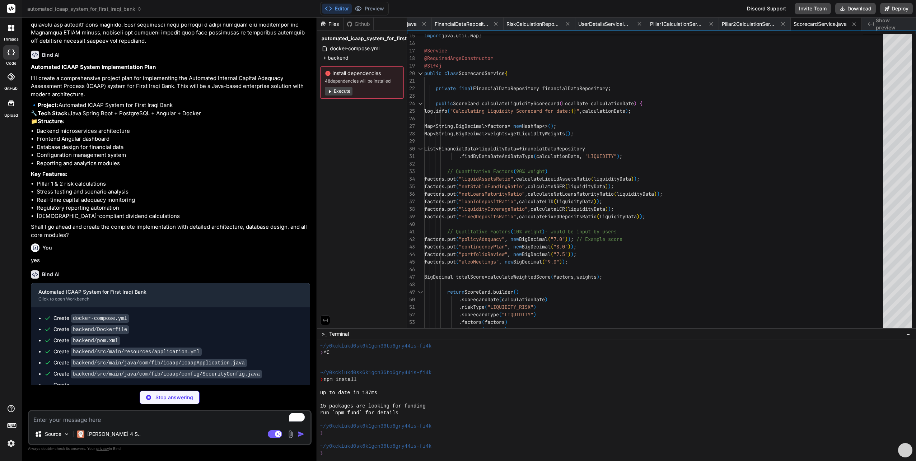
type textarea "x"
type textarea "private String riskType; private BigDecimal capitalRequirement; private BigDeci…"
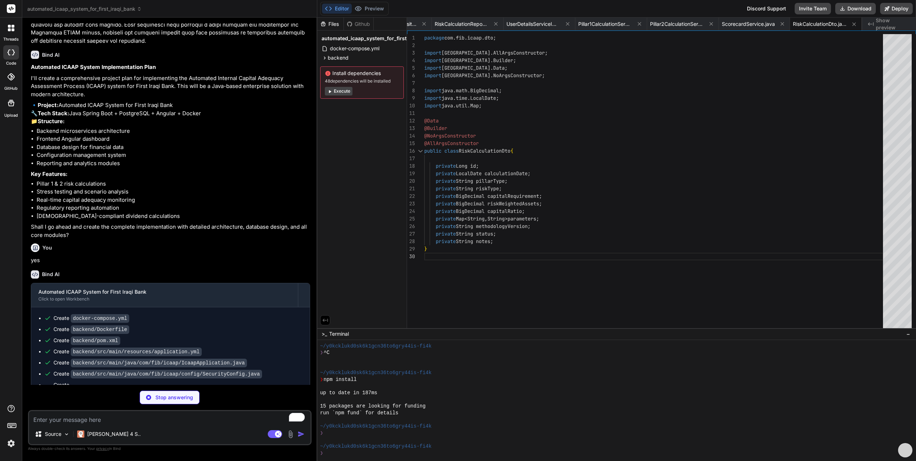
type textarea "x"
type textarea "RiskCalculationDto result = pillar2Service.calculateReputationRisk(calculationD…"
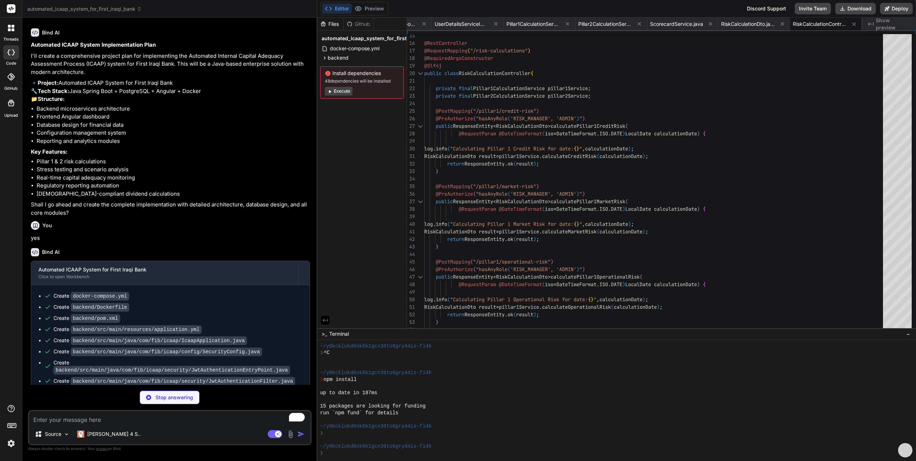
scroll to position [5387, 0]
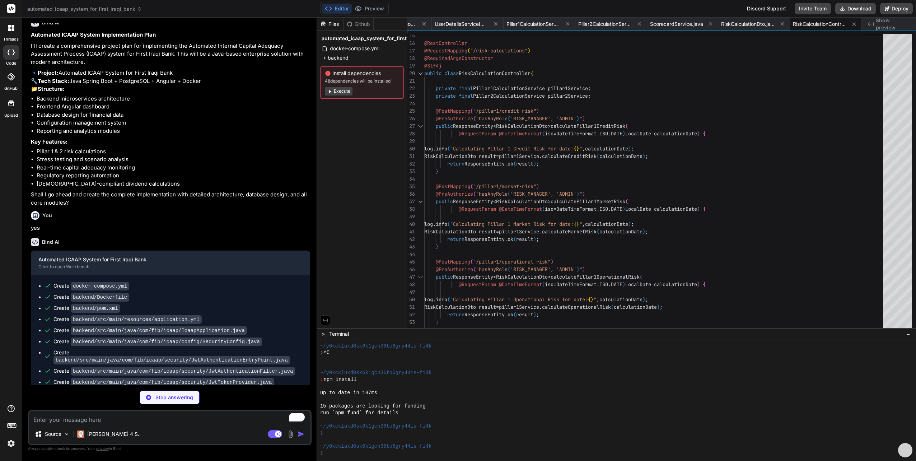
type textarea "x"
type textarea "-- Create a default admin user (password: admin123 - should be changed in produ…"
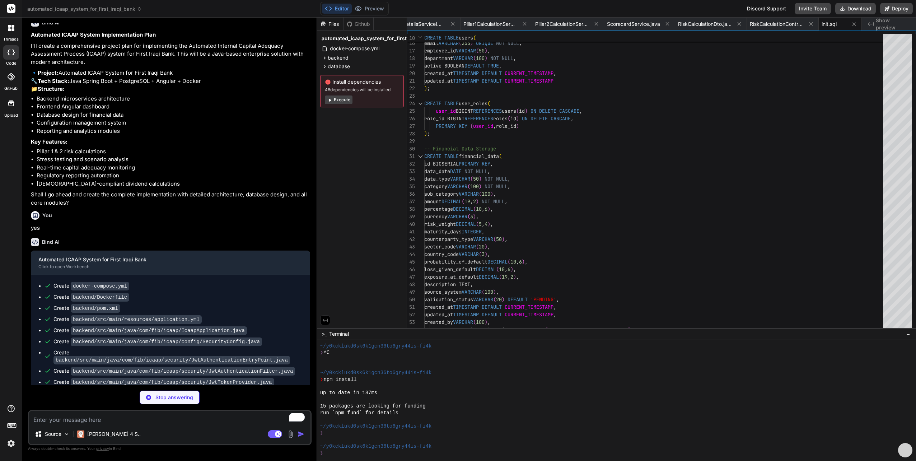
type textarea "x"
type textarea "FROM nginx:alpine COPY --from=build /app/dist/* /usr/share/nginx/html/ COPY ngi…"
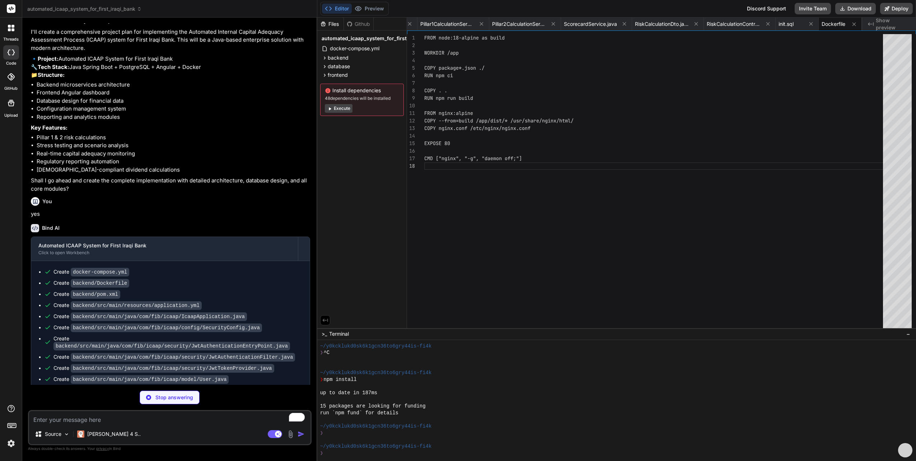
scroll to position [5408, 0]
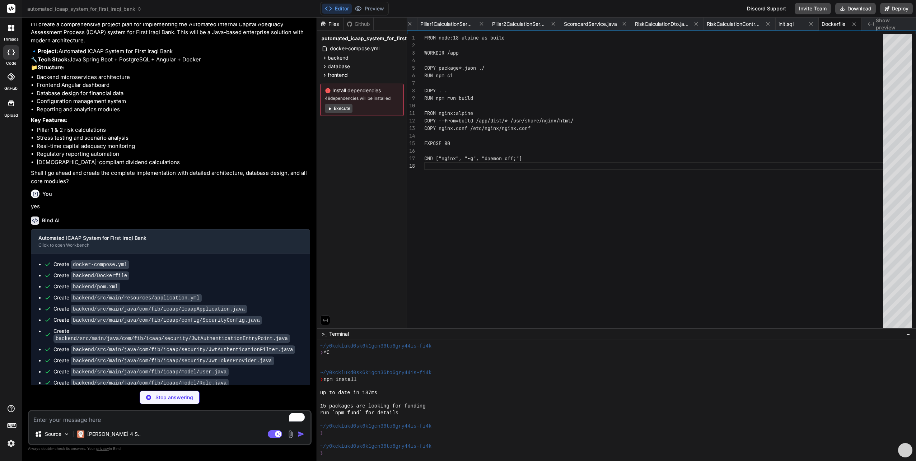
type textarea "x"
type textarea ""typescript": "~5.1.0" } }"
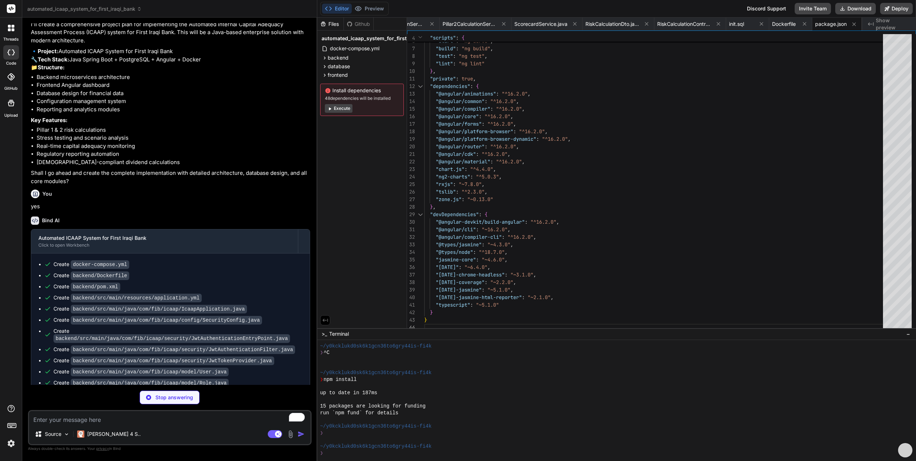
type textarea "x"
type textarea "<div class="login-container" *ngIf="!isAuthenticated"> <router-outlet></router-…"
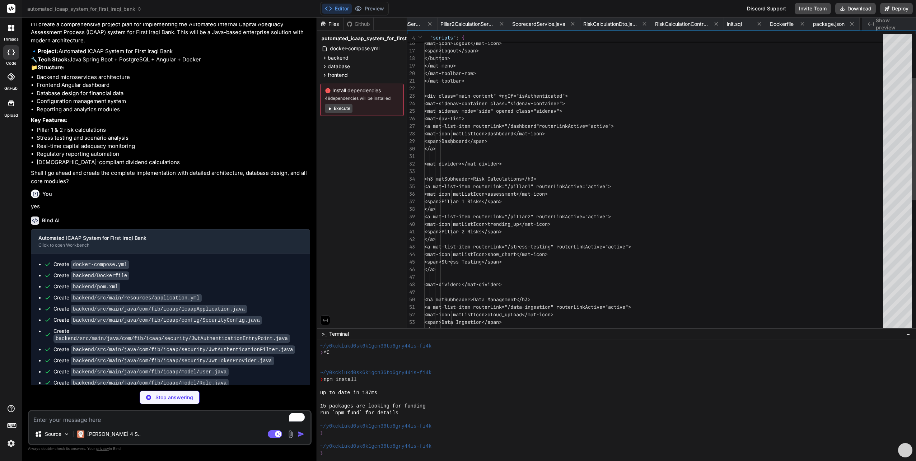
scroll to position [0, 1261]
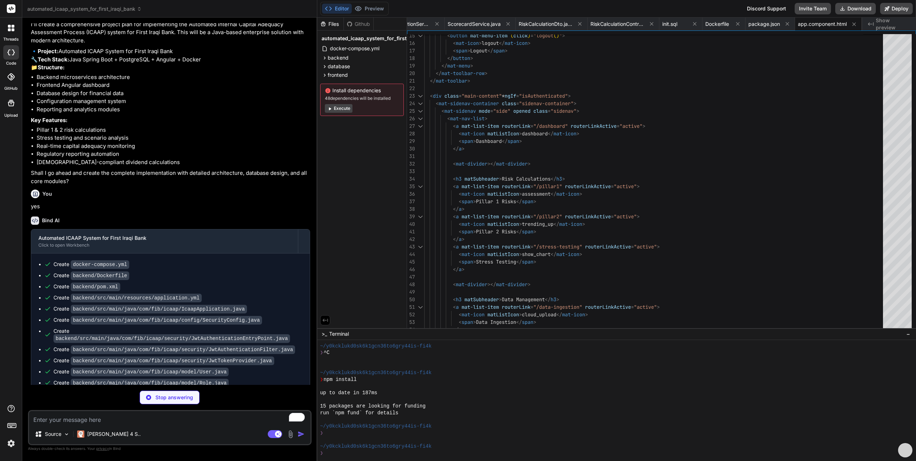
type textarea "x"
type textarea "logout() { this.authService.logout(); this.router.navigate(['/login']); } }"
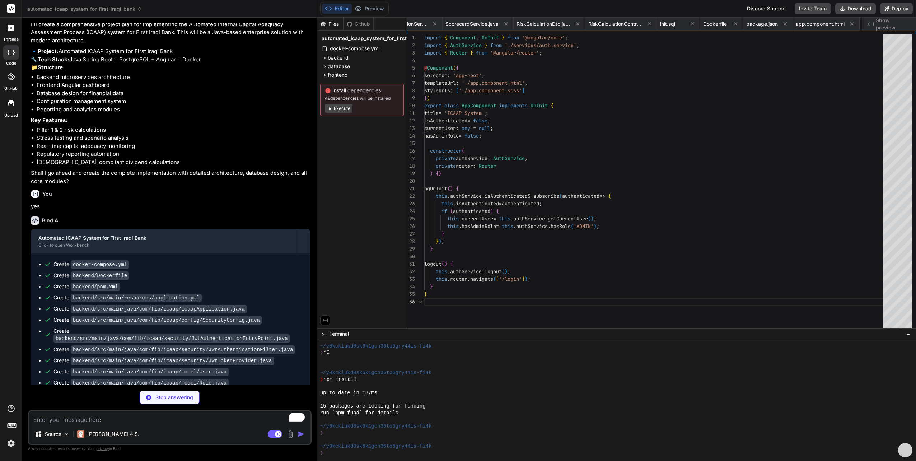
scroll to position [0, 1322]
type textarea "x"
type textarea "return this.isAuthenticatedSubject.value; } }"
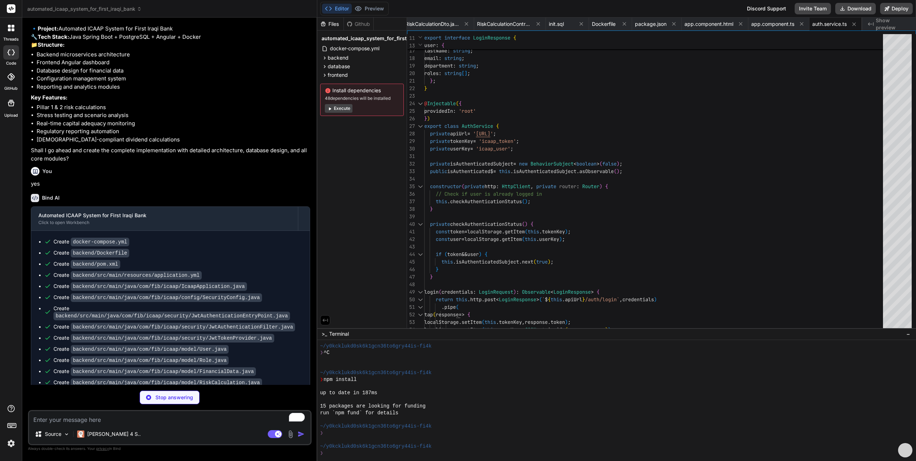
scroll to position [5451, 0]
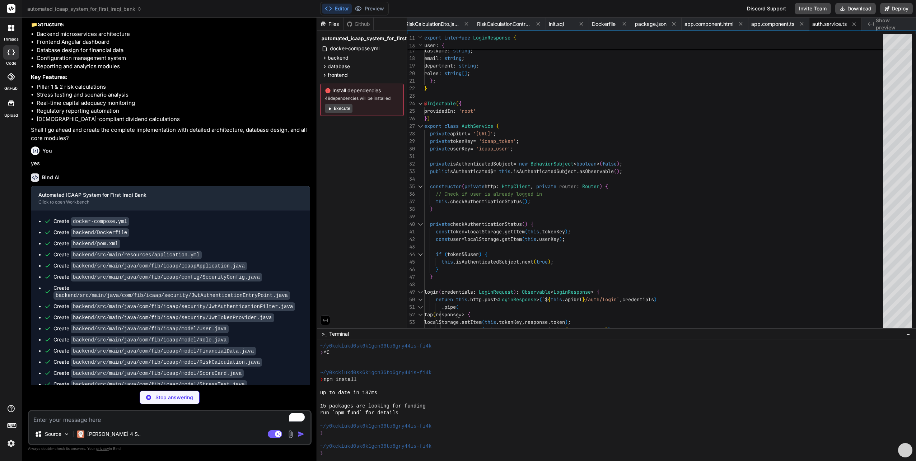
type textarea "x"
type textarea "<mat-icon>error</mat-icon> <h3>Error Loading Dashboard</h3> <p>{{error}}</p> <b…"
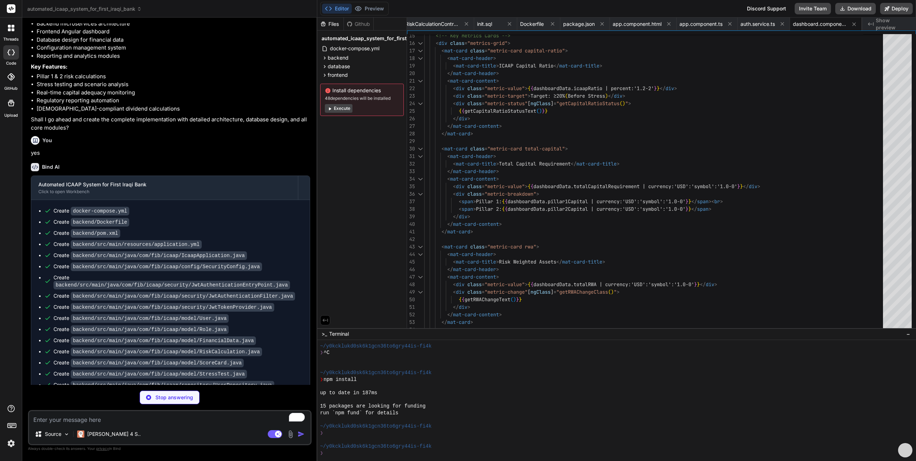
scroll to position [5462, 0]
type textarea "x"
type textarea "return this.http.get(`${this.apiUrl}/reports/capital-adequacy?date=${date.toISO…"
type textarea "x"
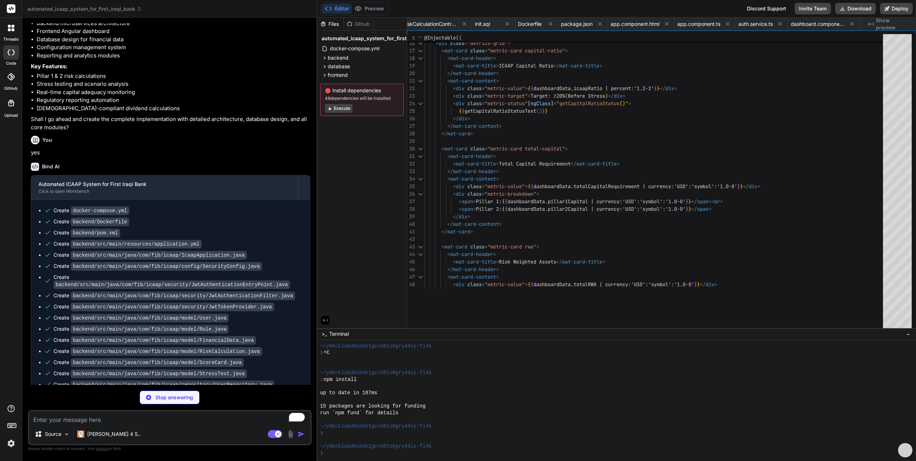
type textarea "} } }"
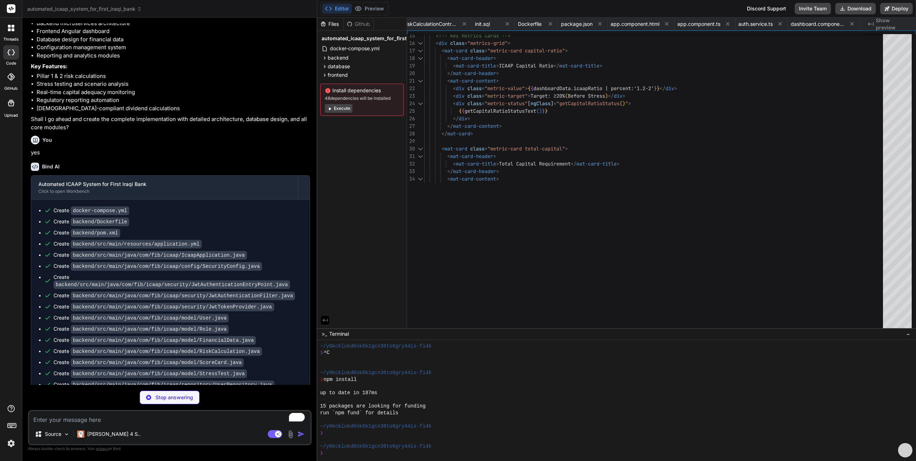
type textarea "x"
type textarea "This system contains proprietary and confidential information. Unauthorized use…"
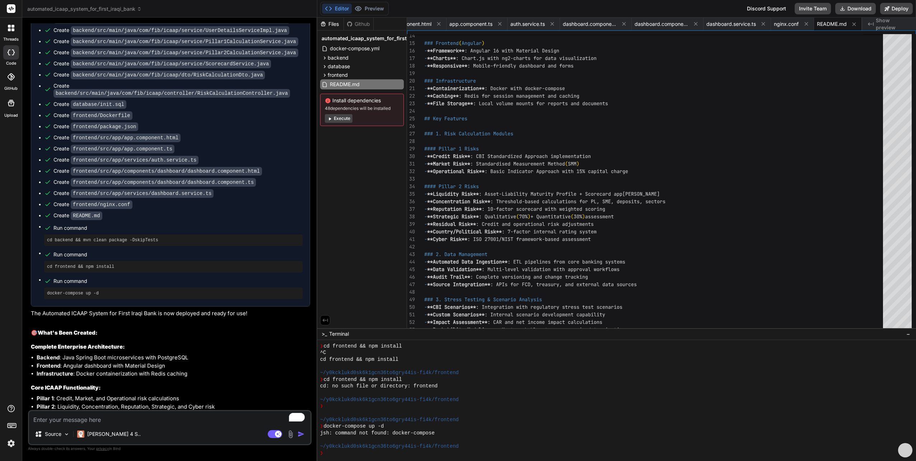
scroll to position [5909, 0]
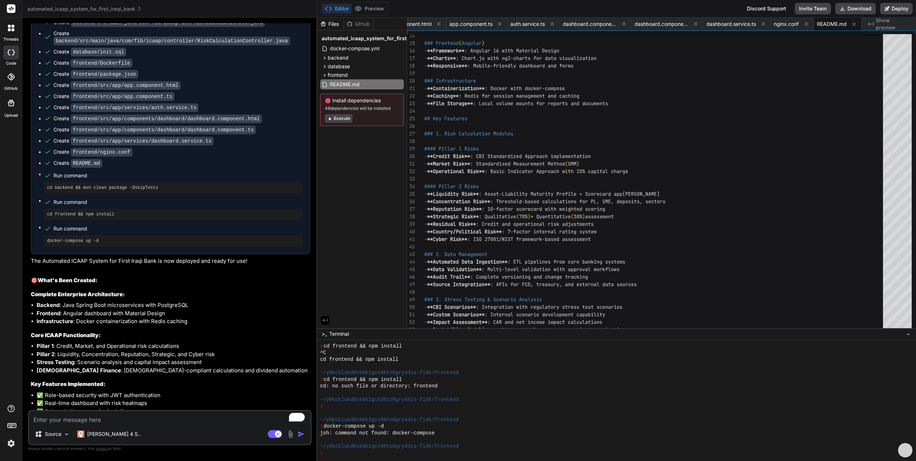
click at [344, 8] on button "Editor" at bounding box center [337, 9] width 30 height 10
click at [342, 120] on button "Execute" at bounding box center [339, 118] width 28 height 9
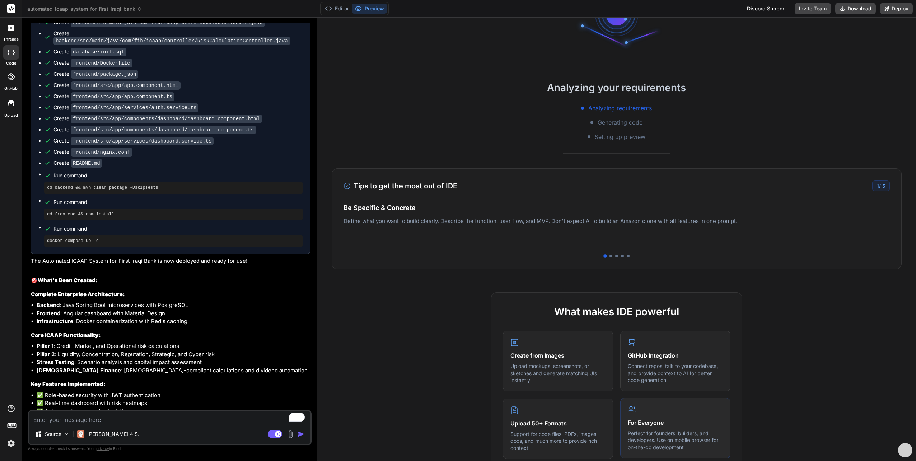
scroll to position [0, 0]
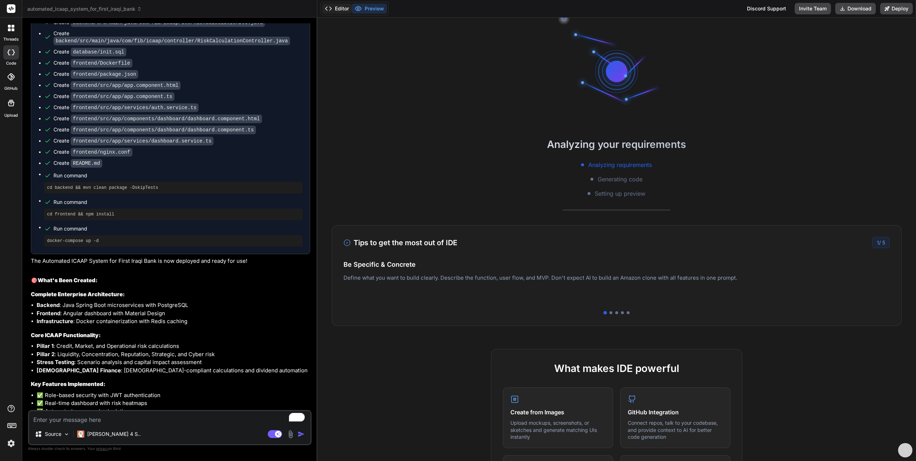
click at [339, 4] on button "Editor" at bounding box center [337, 9] width 30 height 10
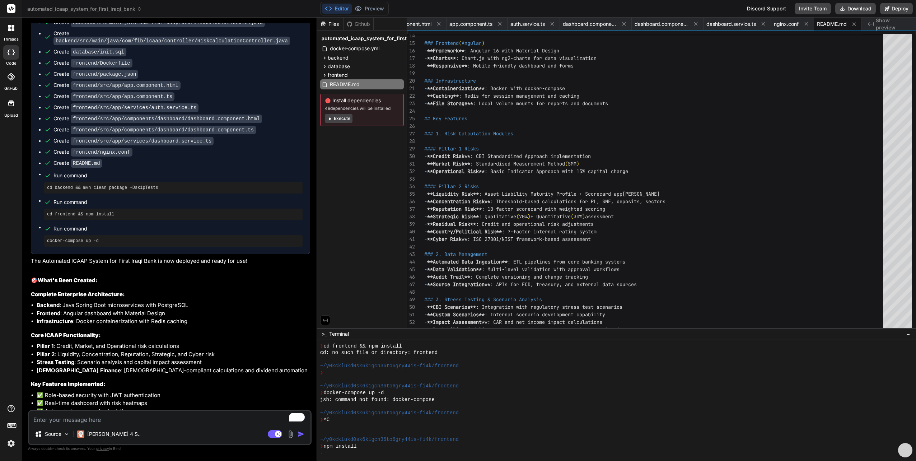
click at [338, 118] on button "Execute" at bounding box center [339, 118] width 28 height 9
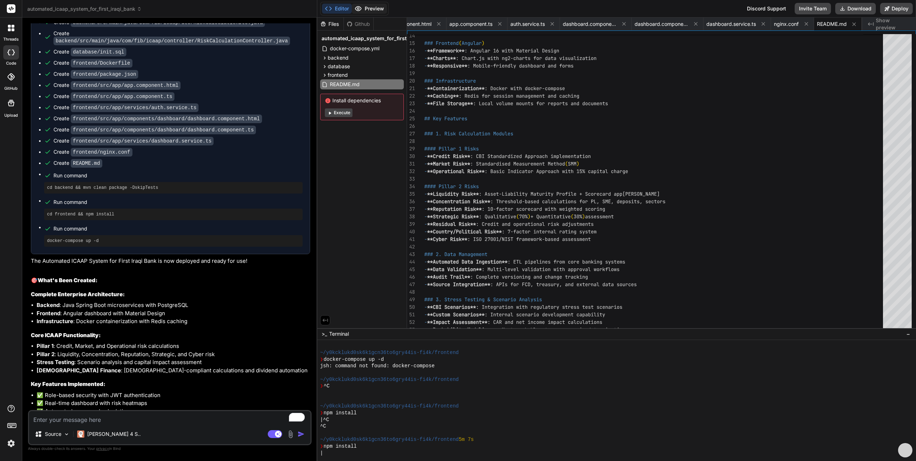
click at [372, 5] on button "Preview" at bounding box center [369, 9] width 35 height 10
click at [341, 114] on button "Execute" at bounding box center [339, 112] width 28 height 9
type textarea "x"
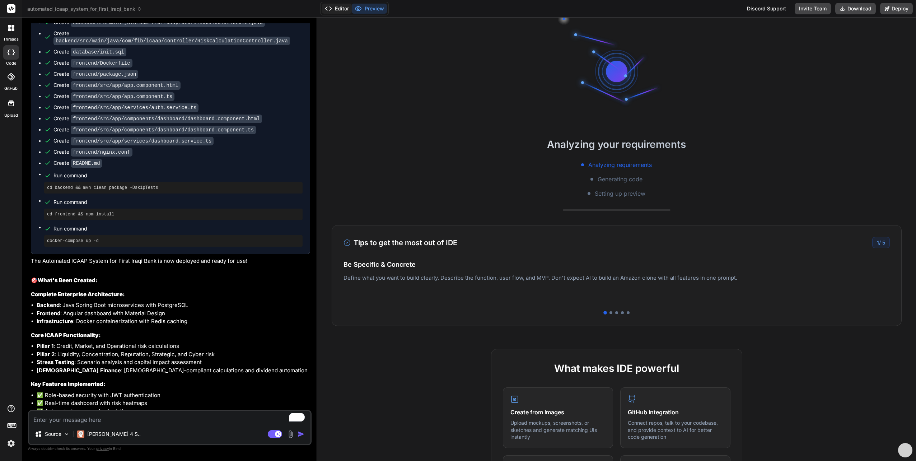
click at [338, 6] on button "Editor" at bounding box center [337, 9] width 30 height 10
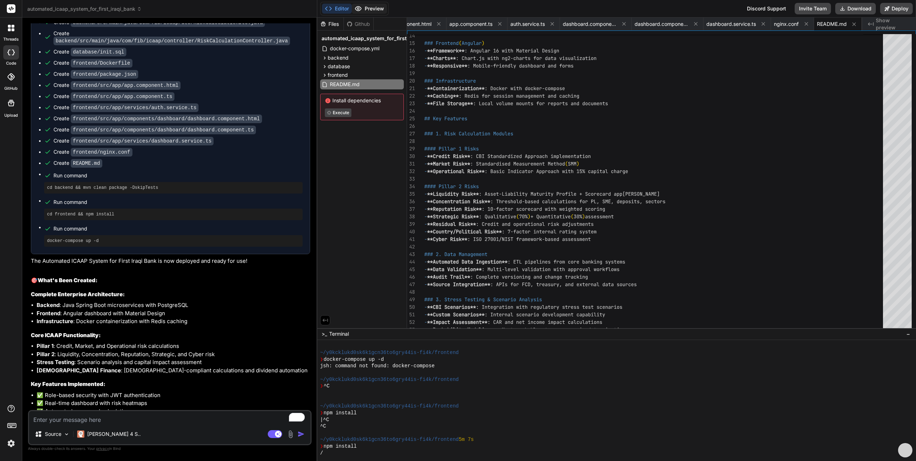
click at [366, 11] on button "Preview" at bounding box center [369, 9] width 35 height 10
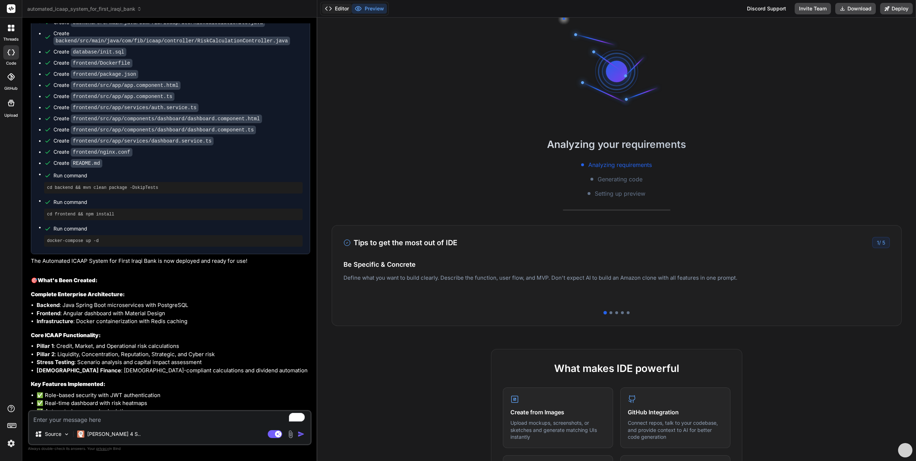
click at [340, 7] on button "Editor" at bounding box center [337, 9] width 30 height 10
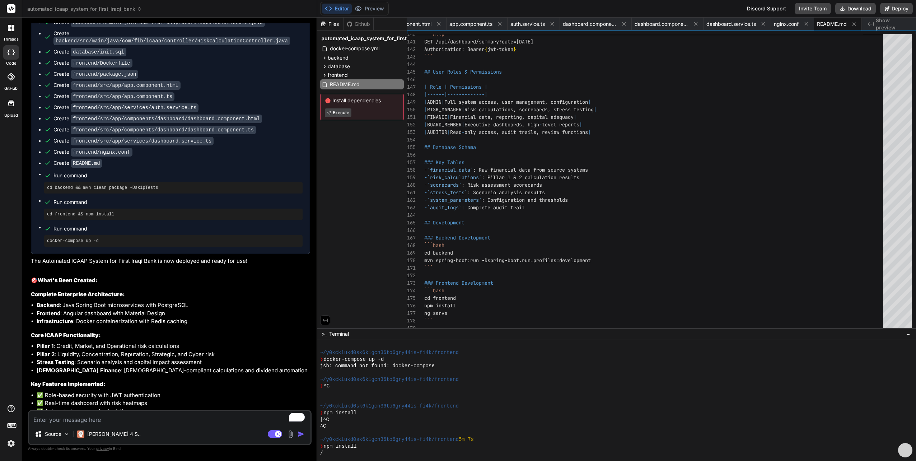
click at [105, 460] on link "[URL]" at bounding box center [98, 468] width 14 height 7
